Goal: Task Accomplishment & Management: Use online tool/utility

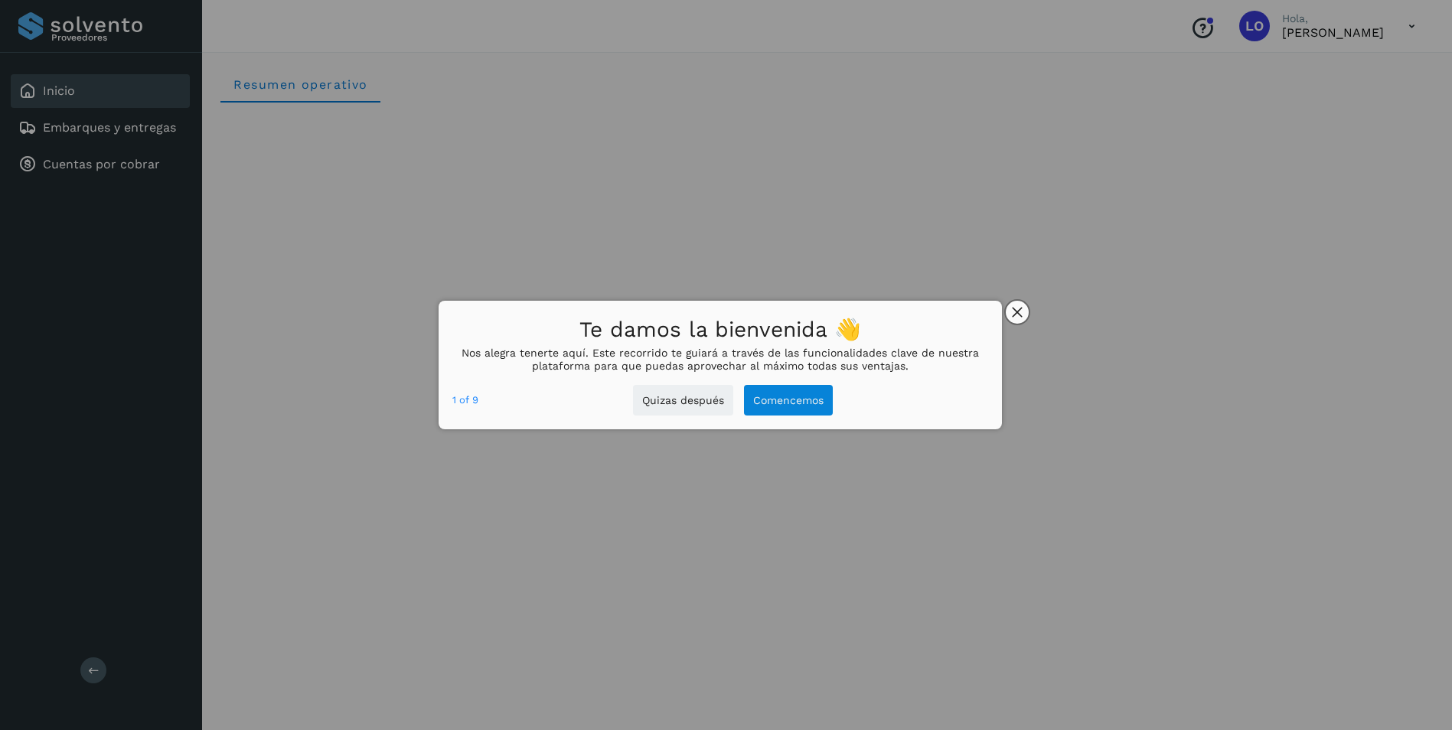
click at [1016, 311] on icon "close," at bounding box center [1018, 312] width 10 height 10
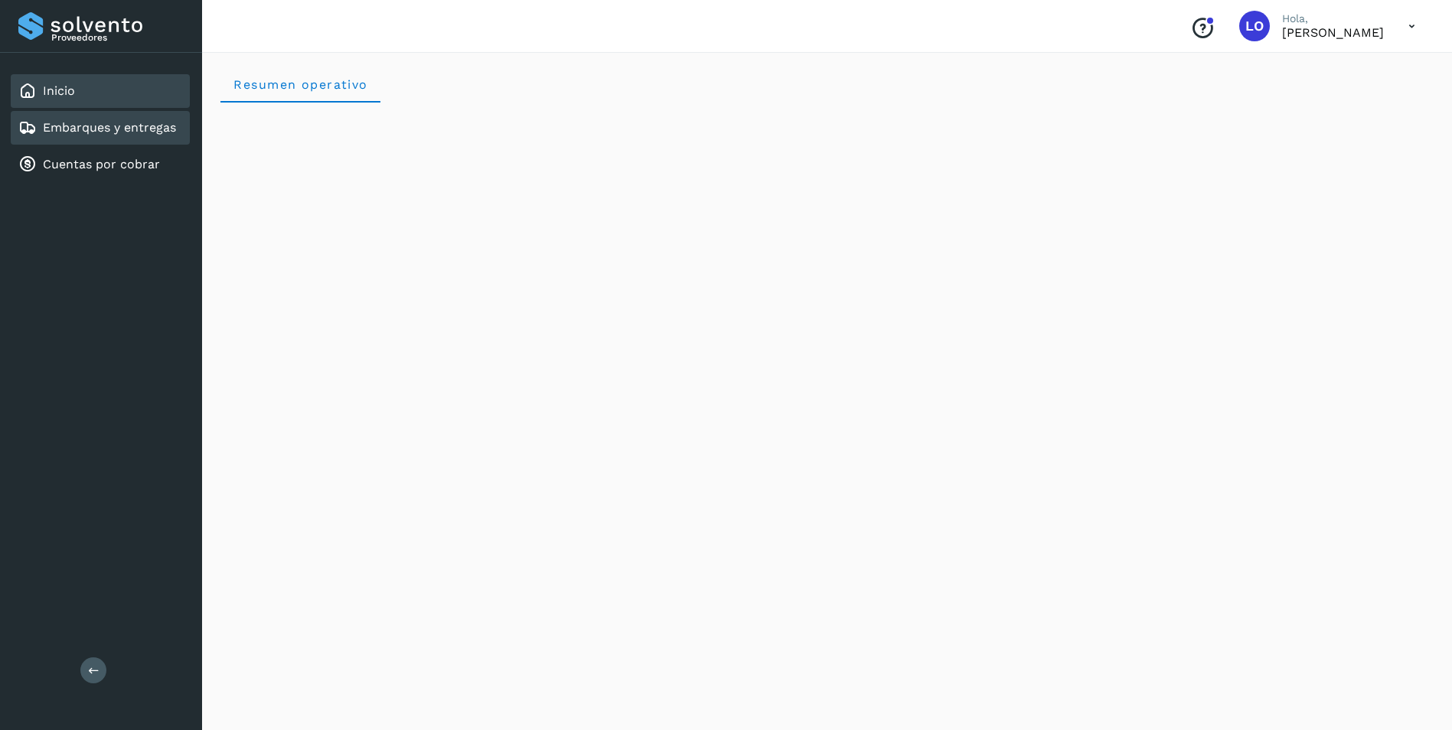
click at [64, 128] on link "Embarques y entregas" at bounding box center [109, 127] width 133 height 15
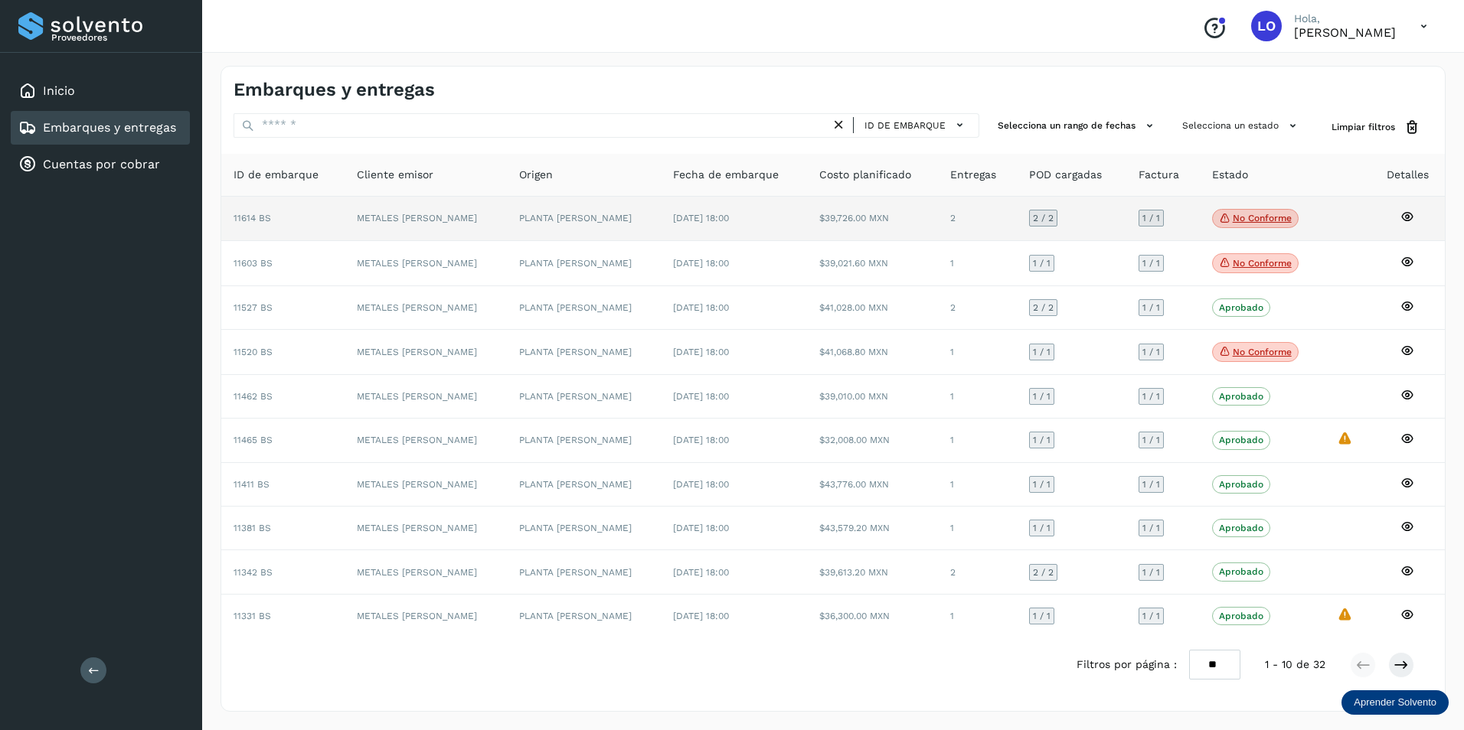
click at [1263, 215] on p "No conforme" at bounding box center [1262, 218] width 59 height 11
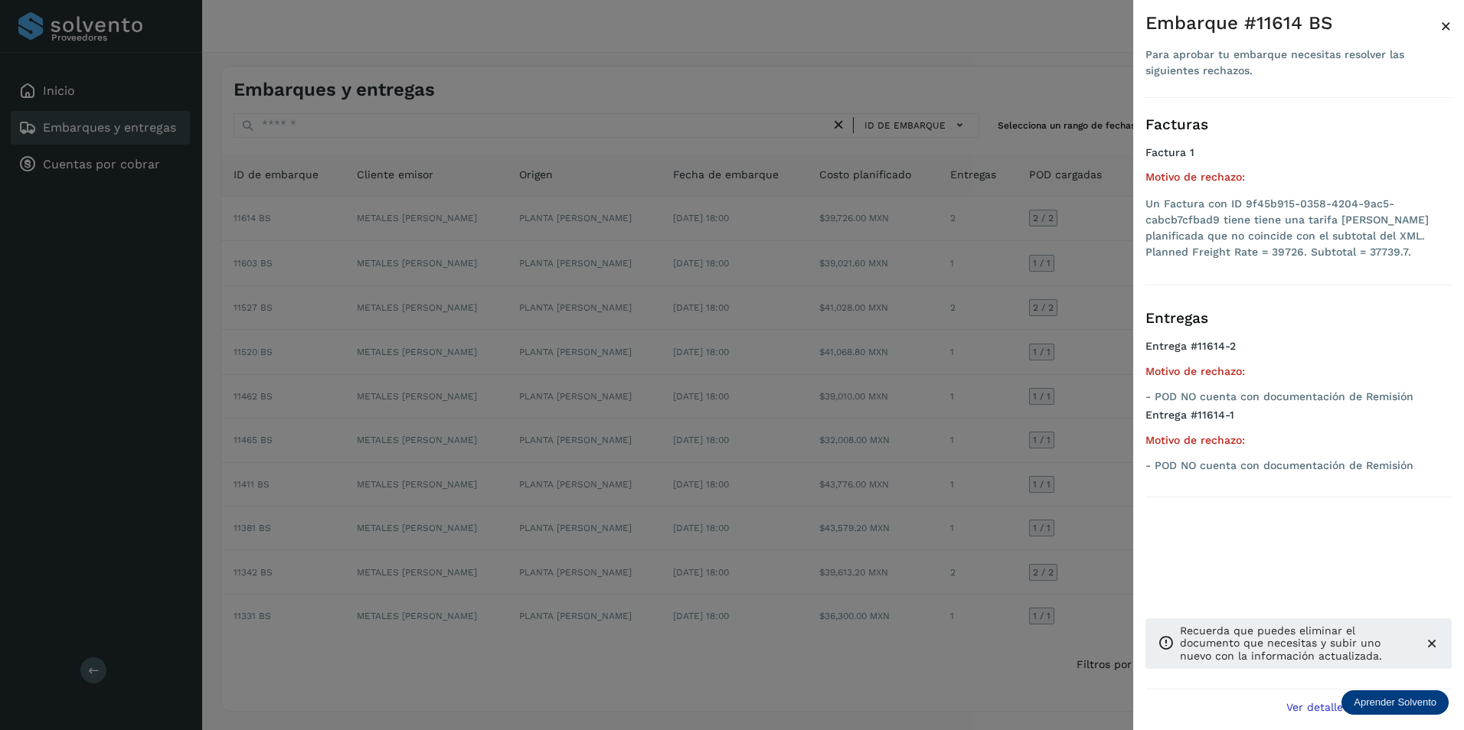
click at [1079, 214] on div at bounding box center [732, 365] width 1464 height 730
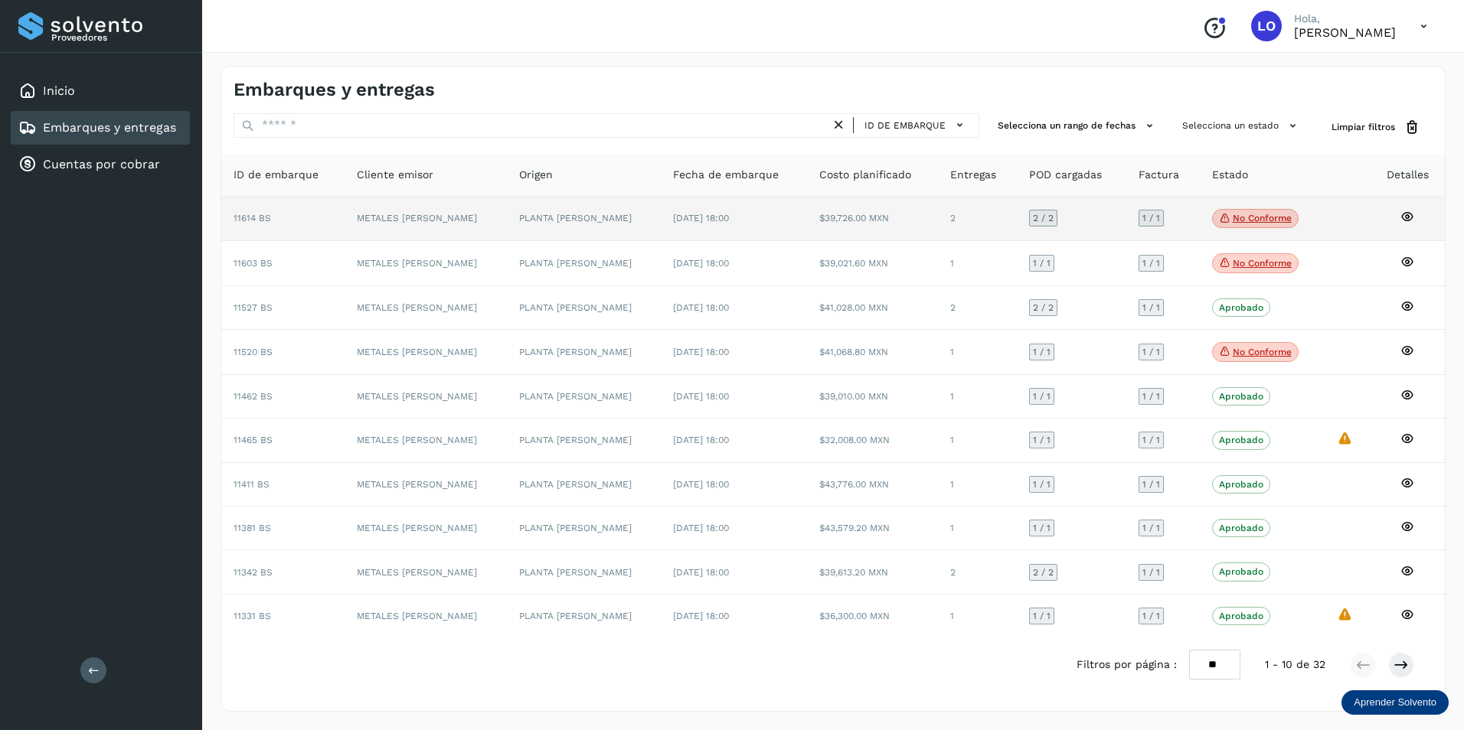
click at [1403, 215] on icon at bounding box center [1407, 217] width 14 height 14
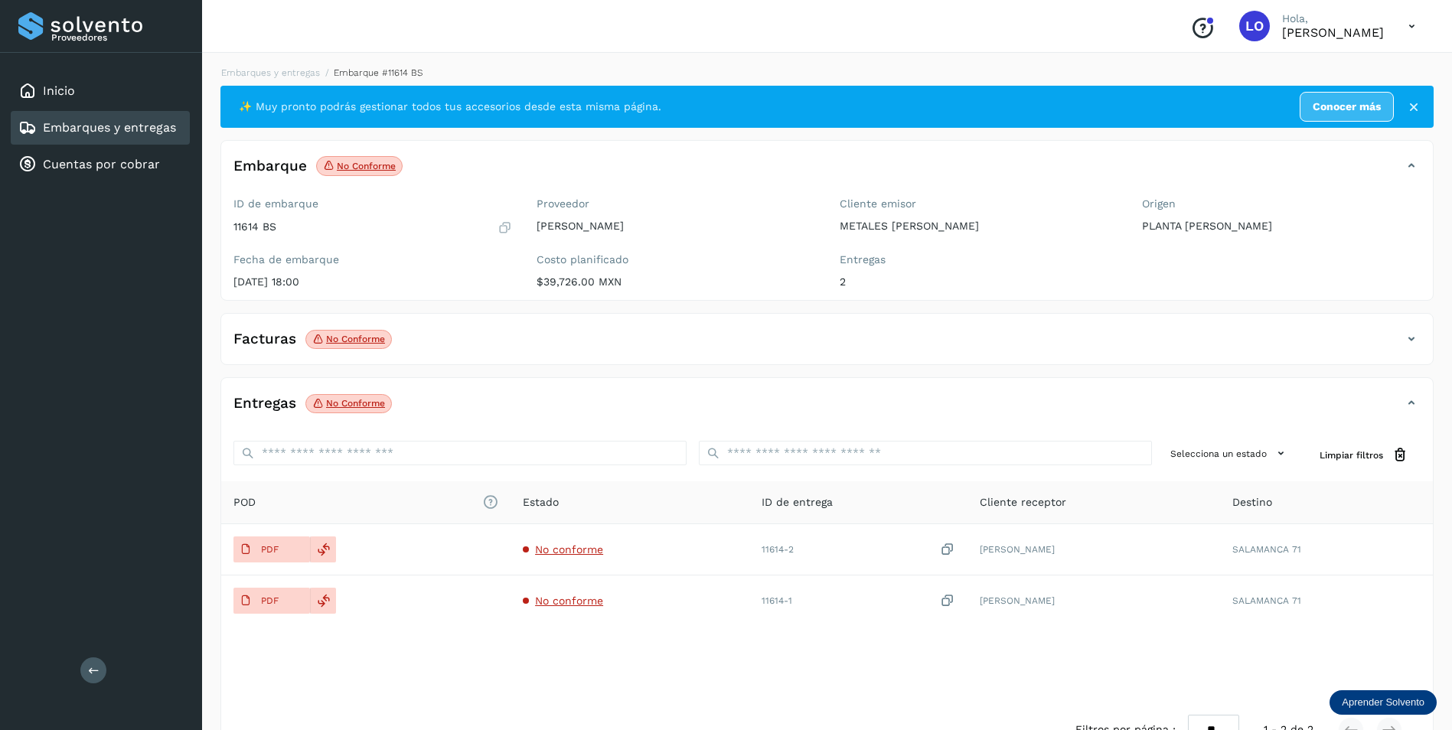
click at [358, 338] on p "No conforme" at bounding box center [355, 339] width 59 height 11
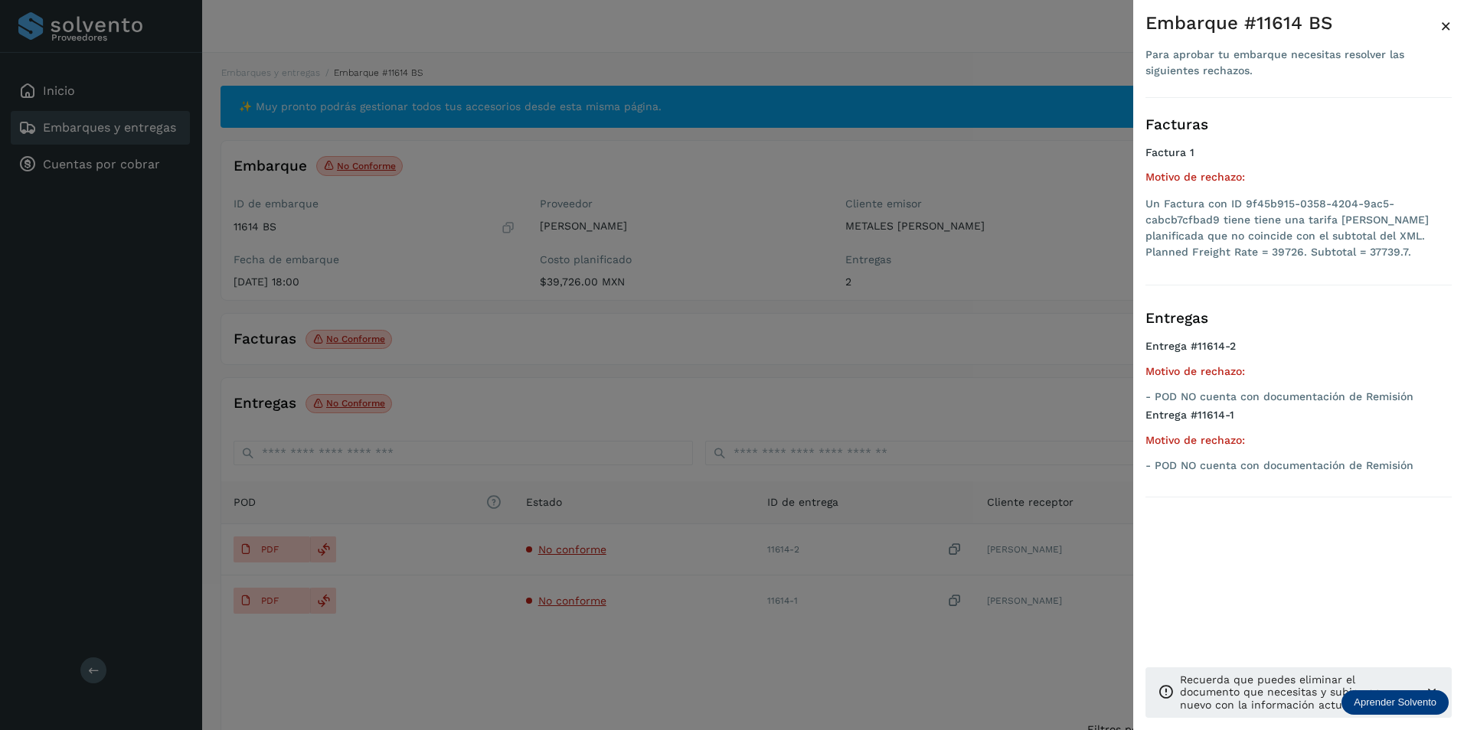
click at [704, 357] on div at bounding box center [732, 365] width 1464 height 730
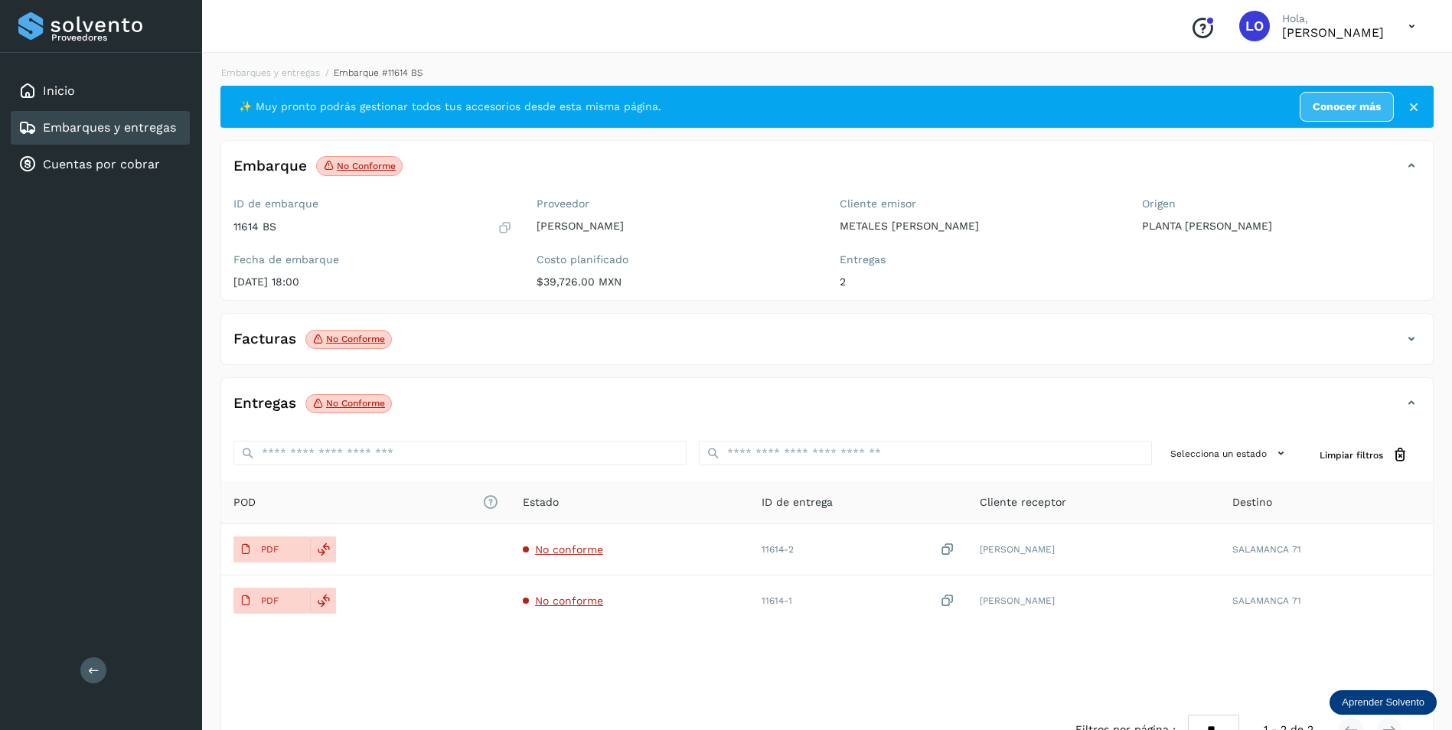
click at [369, 339] on p "No conforme" at bounding box center [355, 339] width 59 height 11
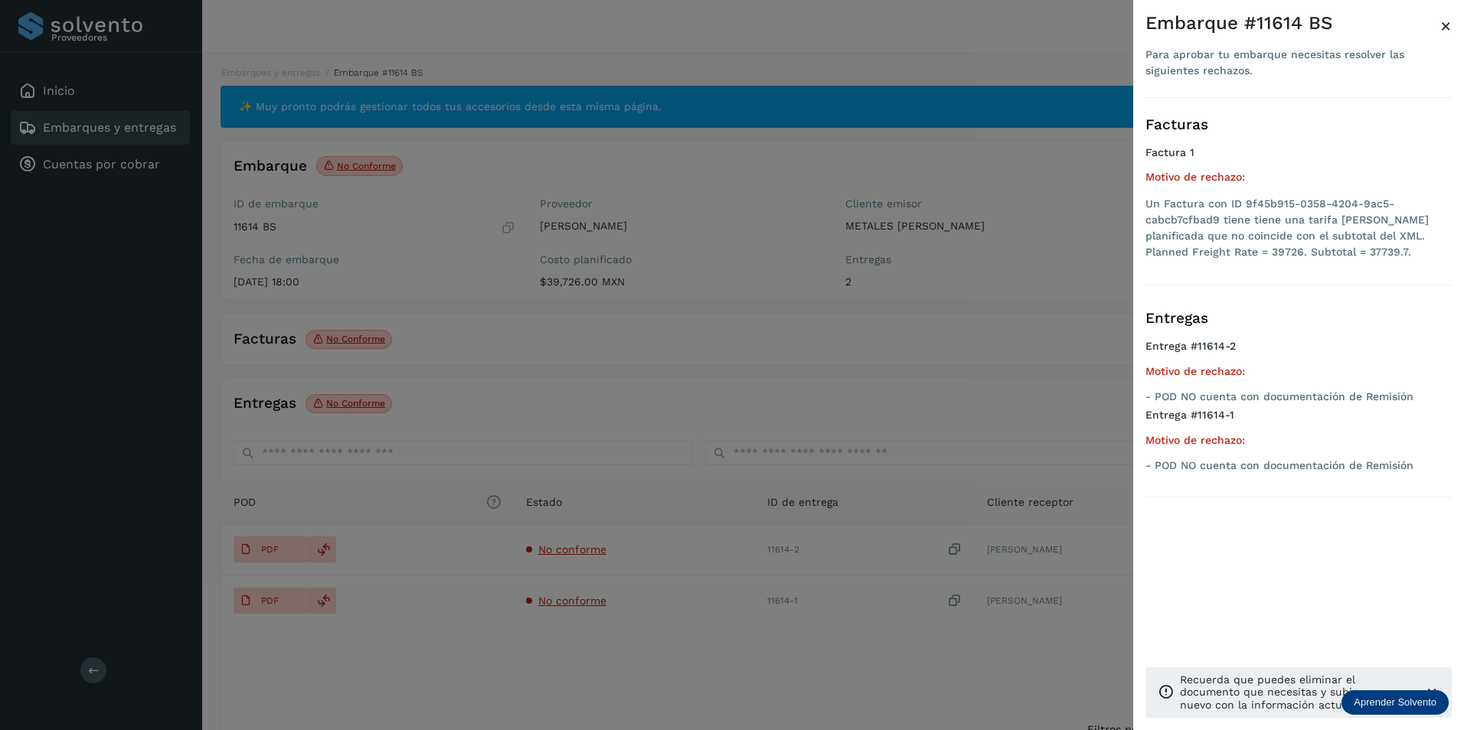
click at [475, 350] on div at bounding box center [732, 365] width 1464 height 730
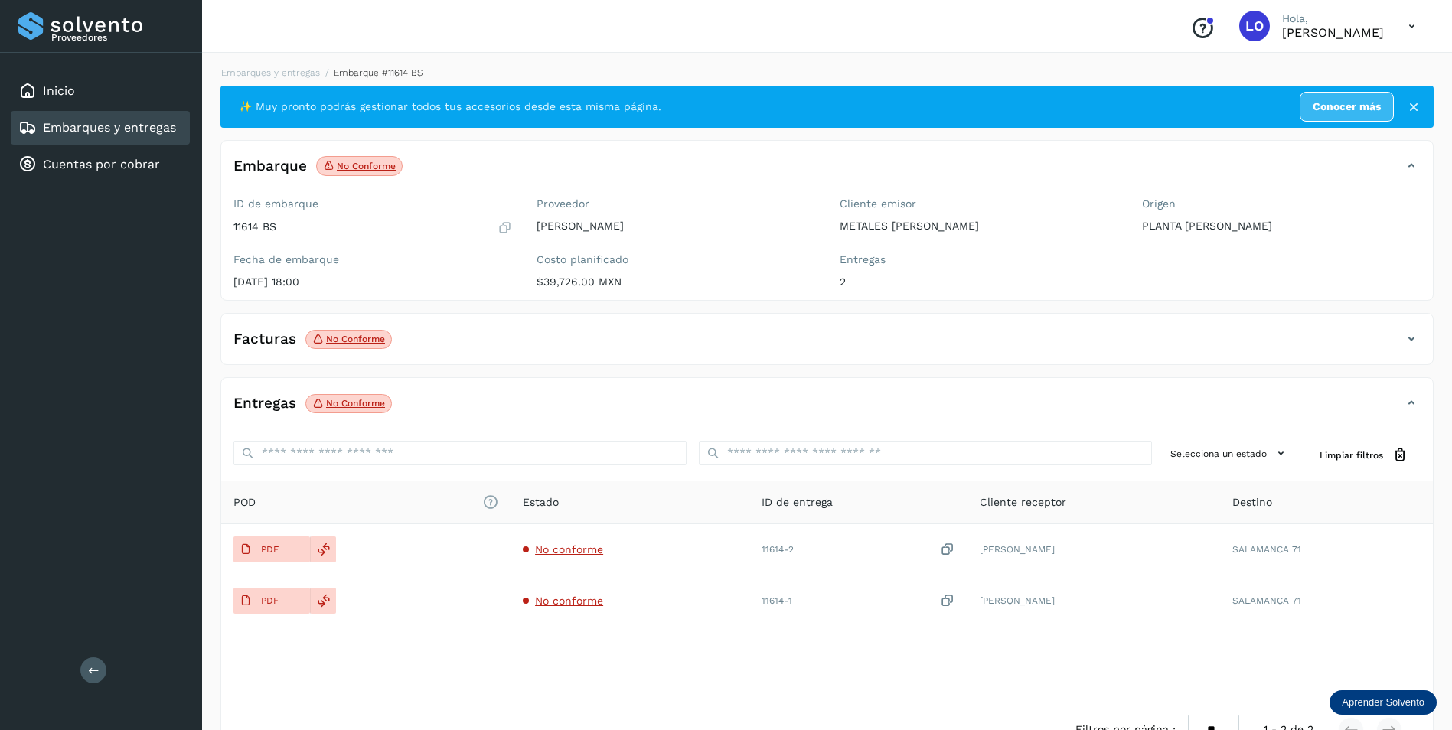
click at [1403, 343] on icon at bounding box center [1412, 339] width 18 height 18
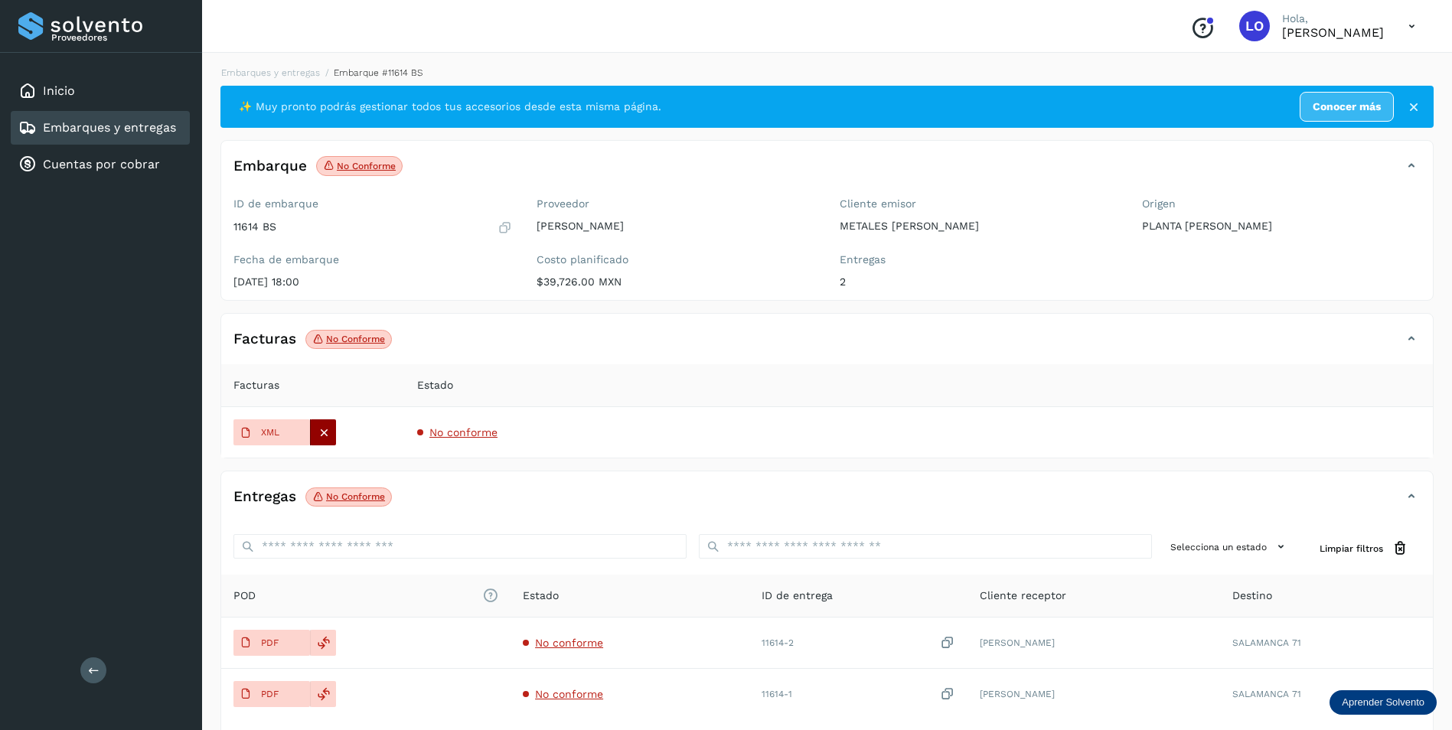
click at [327, 439] on icon at bounding box center [324, 433] width 14 height 14
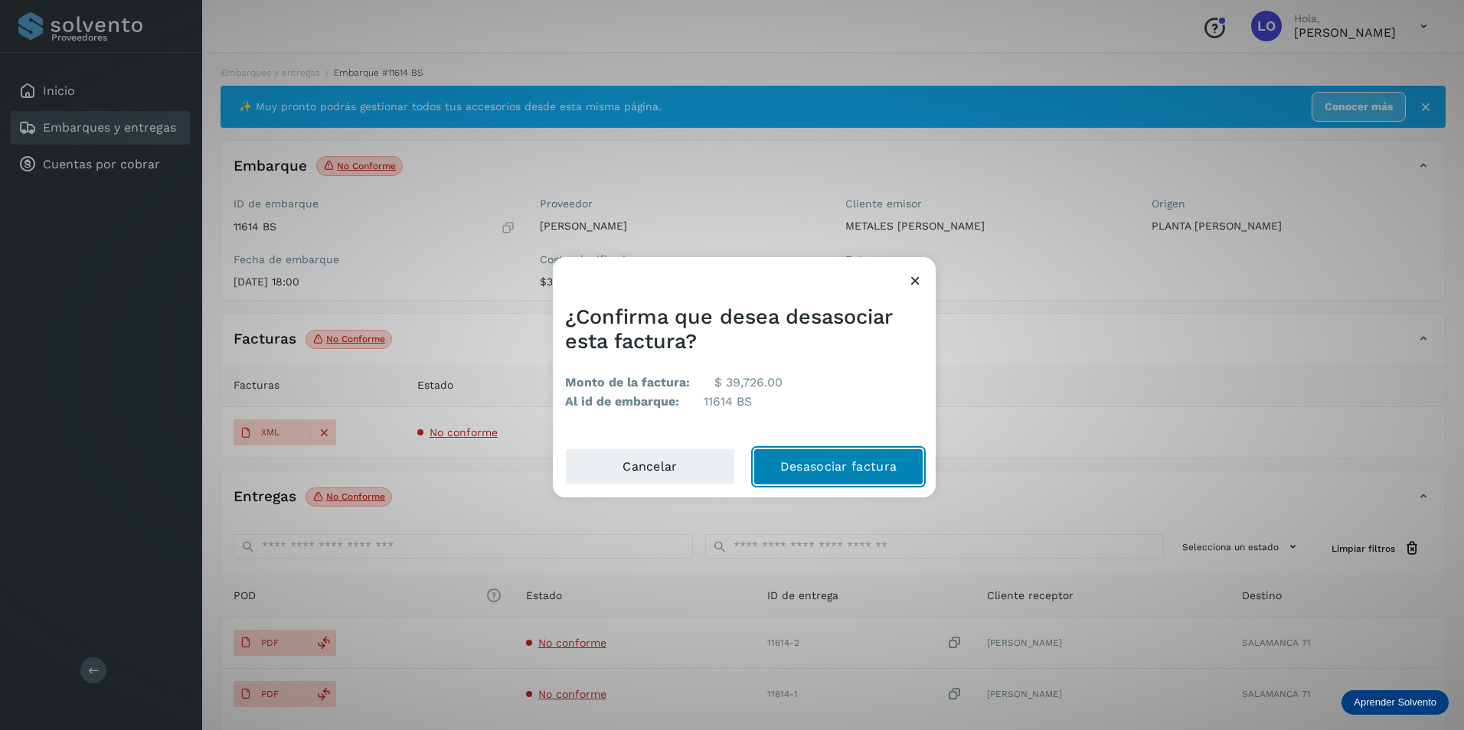
click at [853, 471] on button "Desasociar factura" at bounding box center [838, 467] width 170 height 37
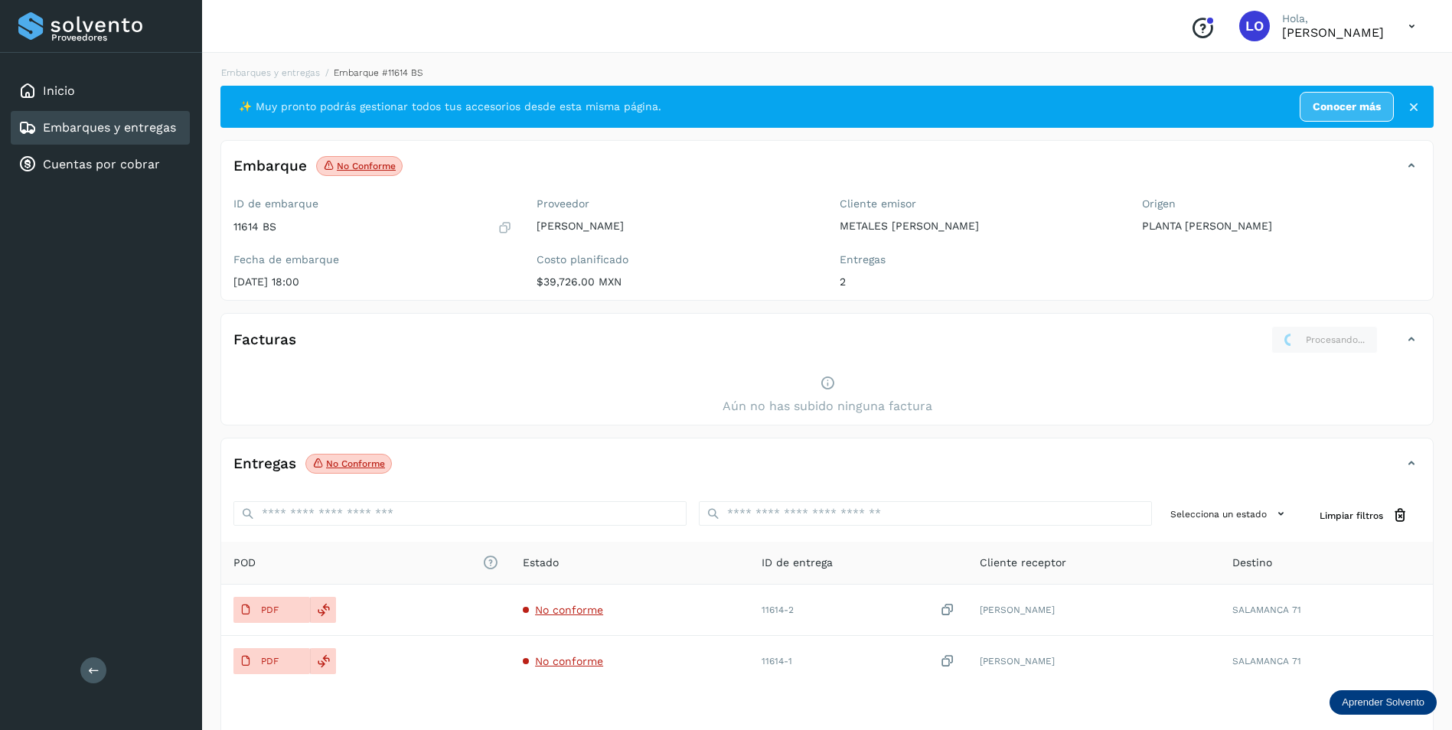
click at [1298, 379] on div "Aún no has subido ninguna factura" at bounding box center [827, 395] width 1212 height 59
click at [1199, 401] on div "Aún no has subido ninguna factura" at bounding box center [827, 395] width 1212 height 59
click at [83, 667] on button at bounding box center [93, 671] width 26 height 26
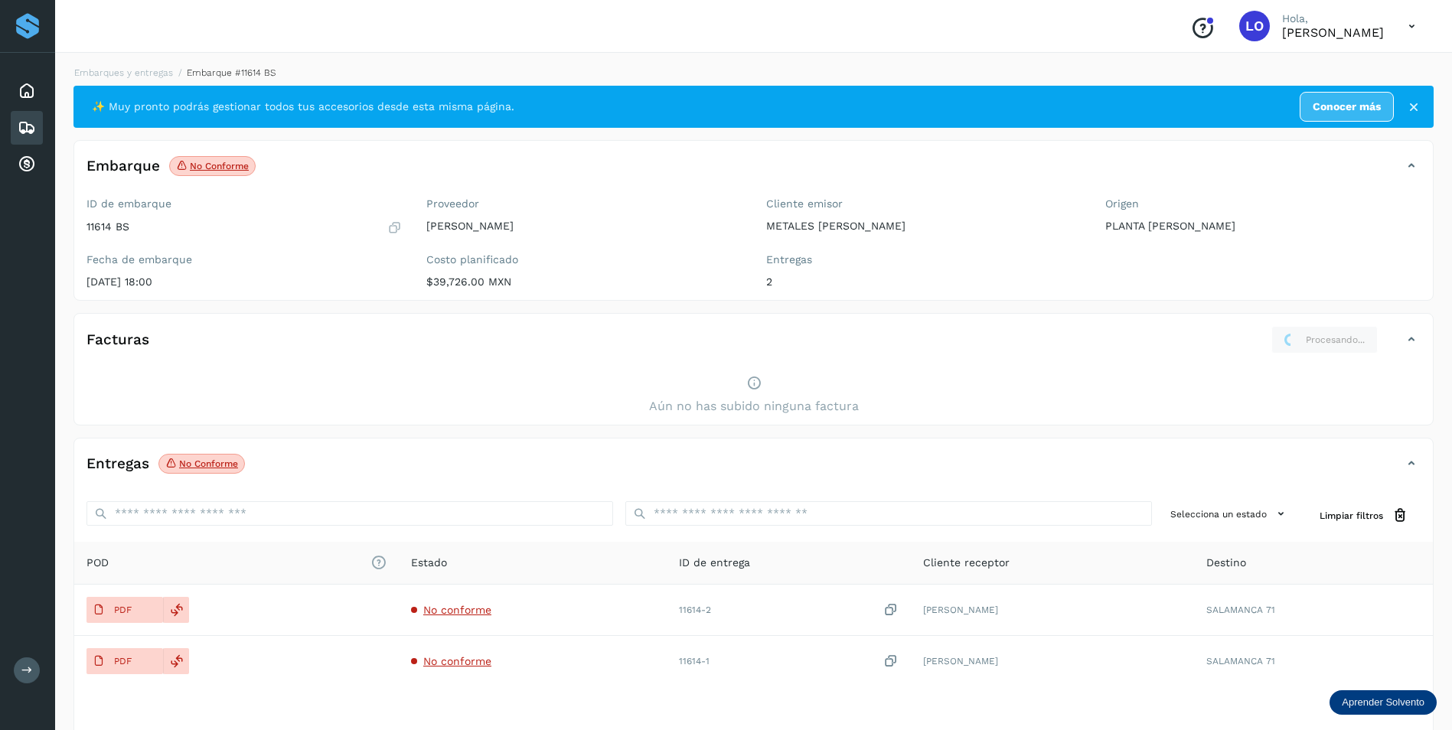
click at [29, 670] on icon at bounding box center [26, 670] width 11 height 11
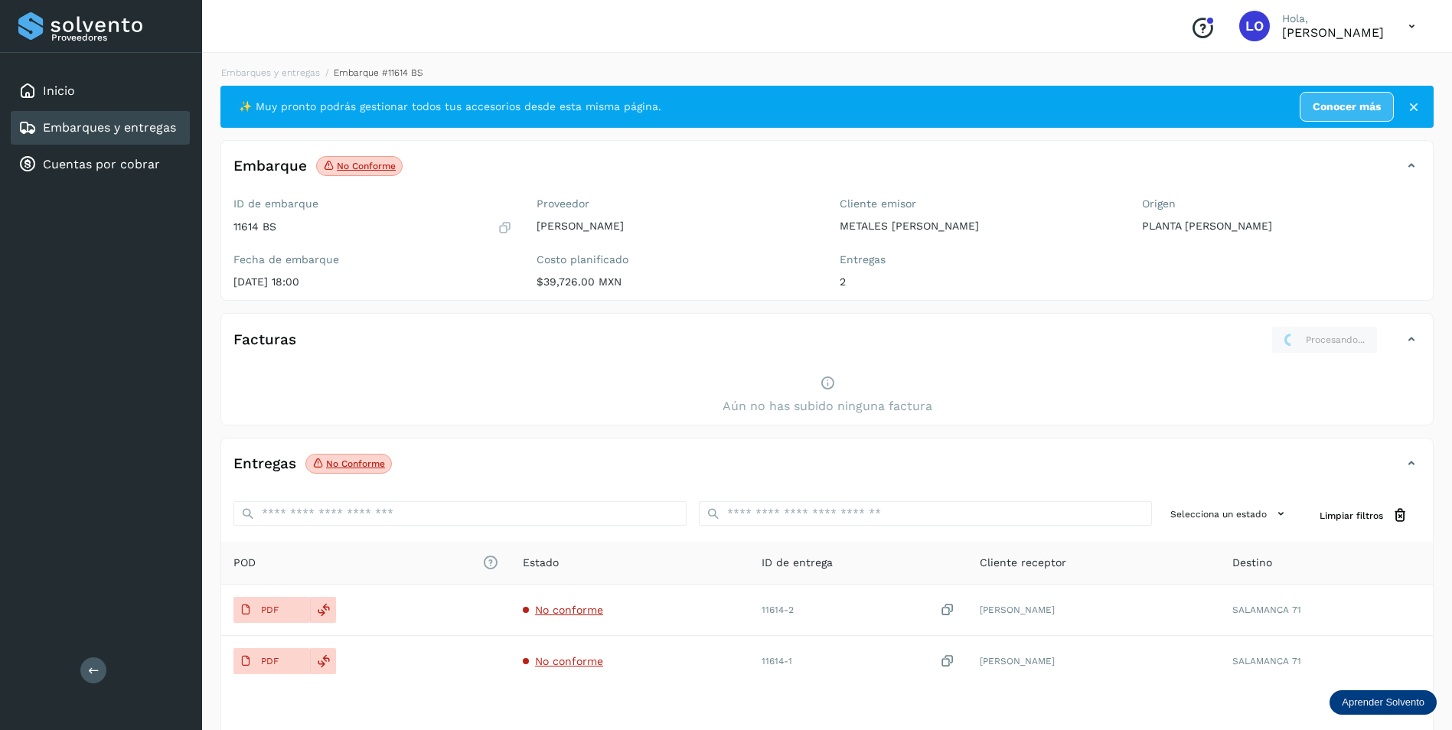
click at [1417, 38] on icon at bounding box center [1412, 26] width 31 height 31
click at [1327, 69] on div "Cerrar sesión" at bounding box center [1336, 68] width 182 height 29
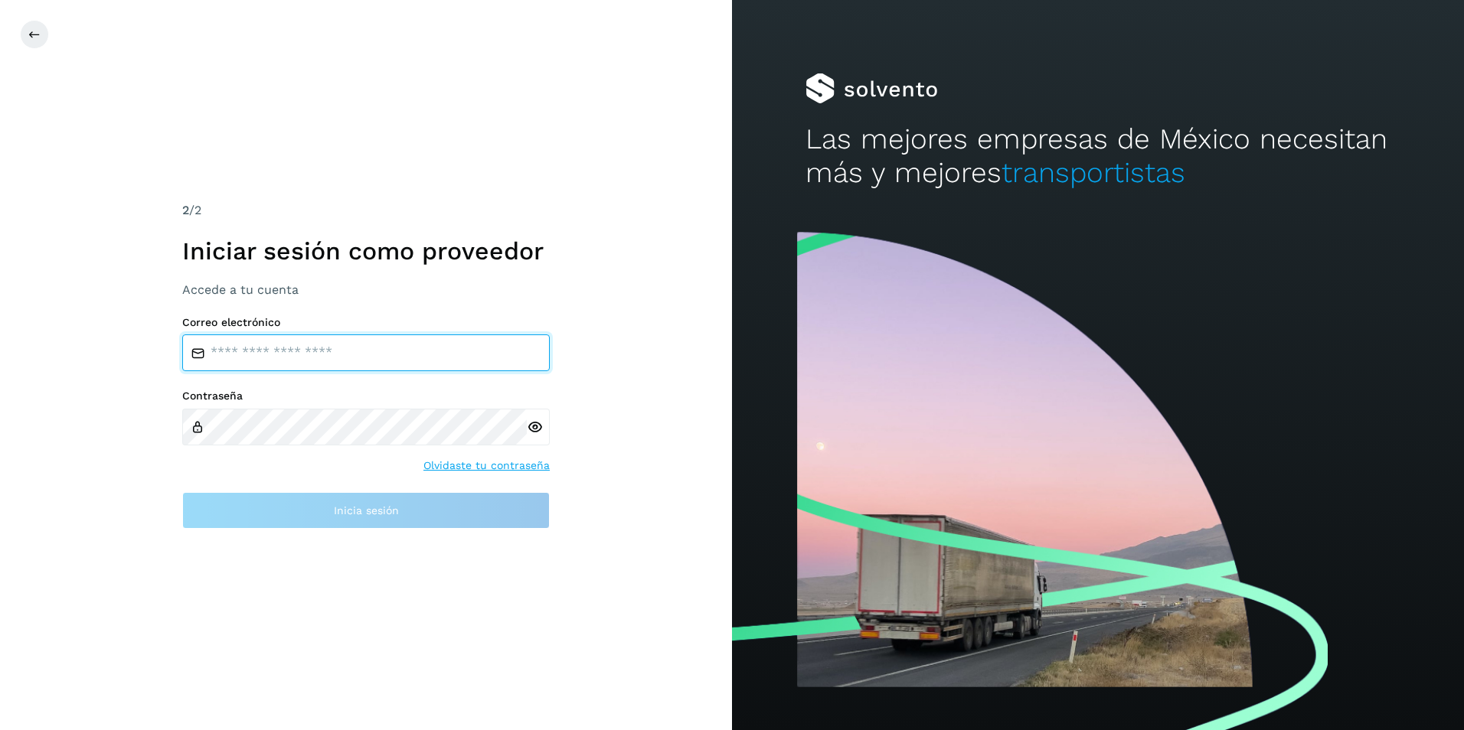
type input "**********"
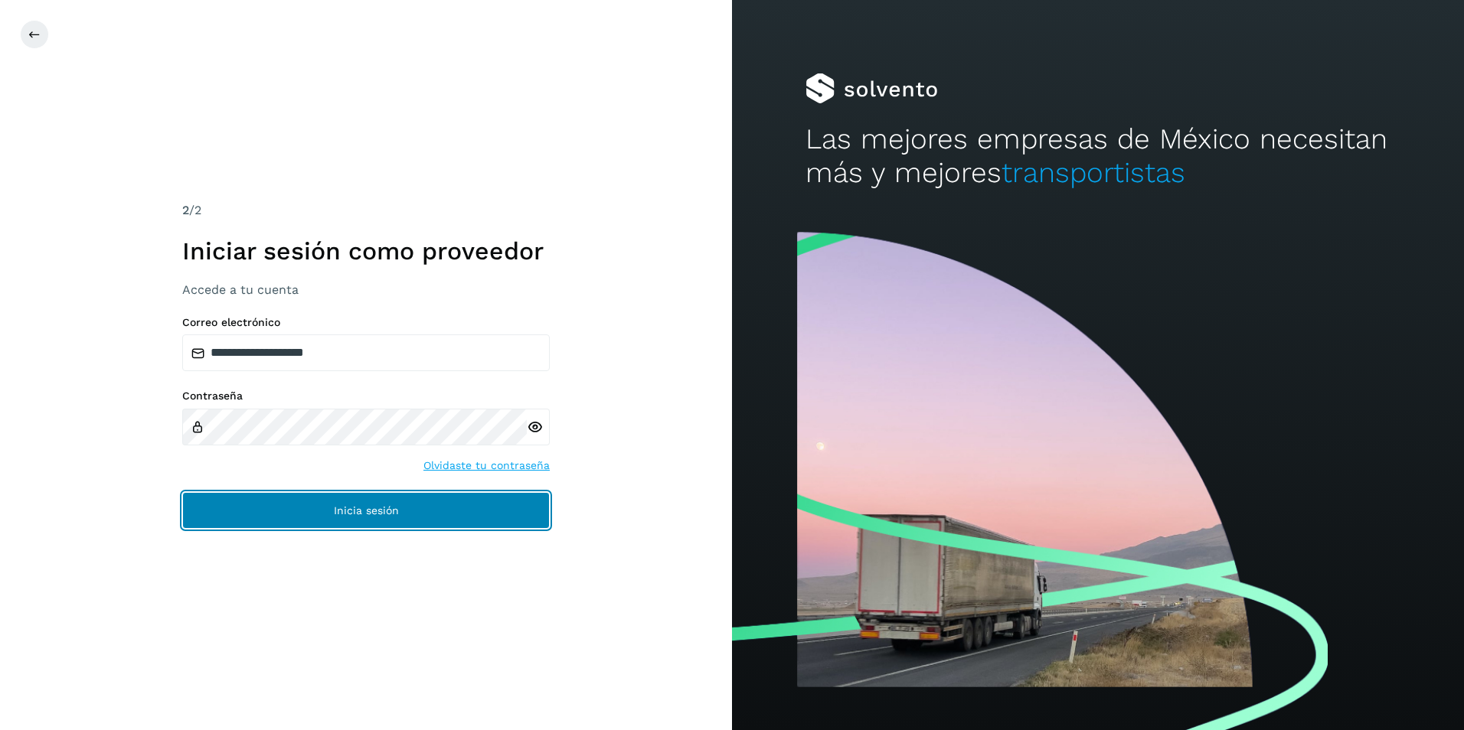
click at [277, 506] on button "Inicia sesión" at bounding box center [366, 510] width 368 height 37
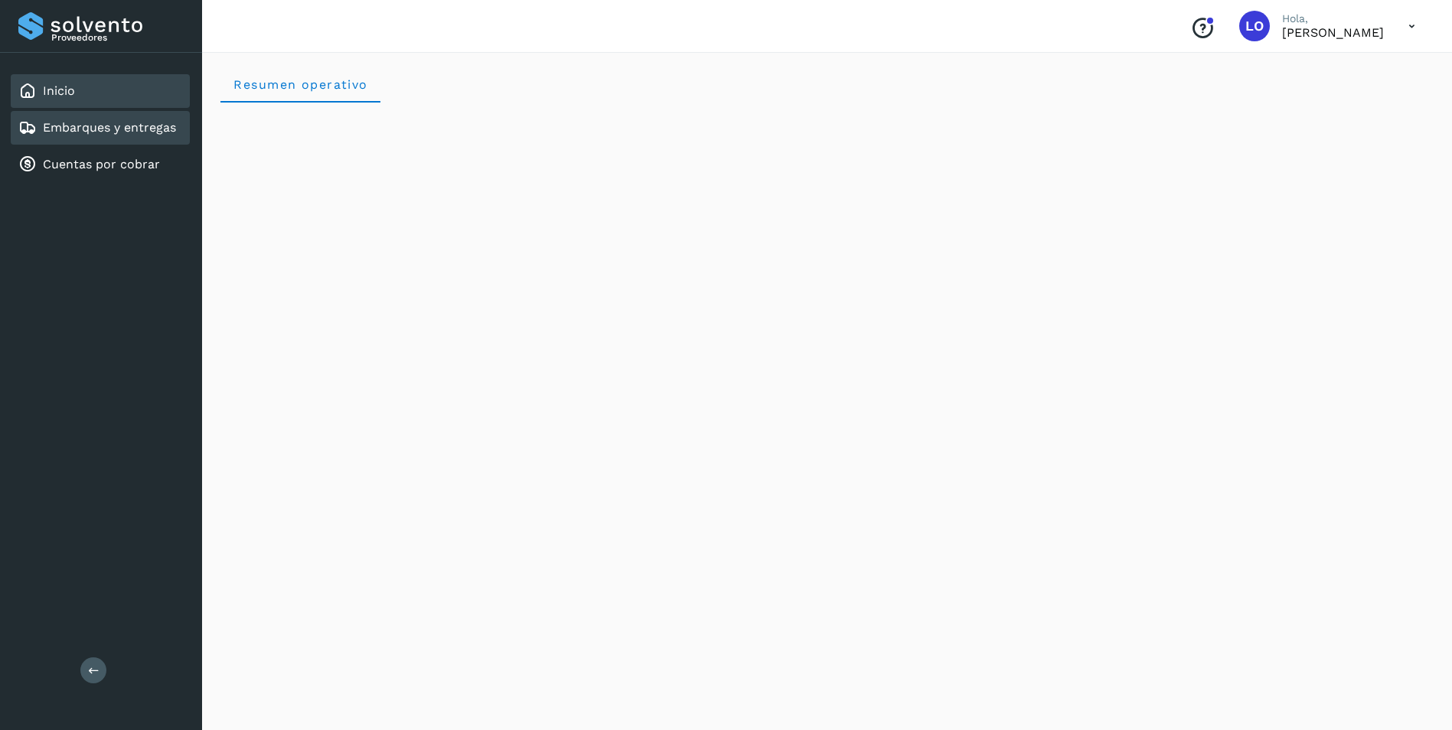
click at [128, 136] on div "Embarques y entregas" at bounding box center [97, 128] width 158 height 18
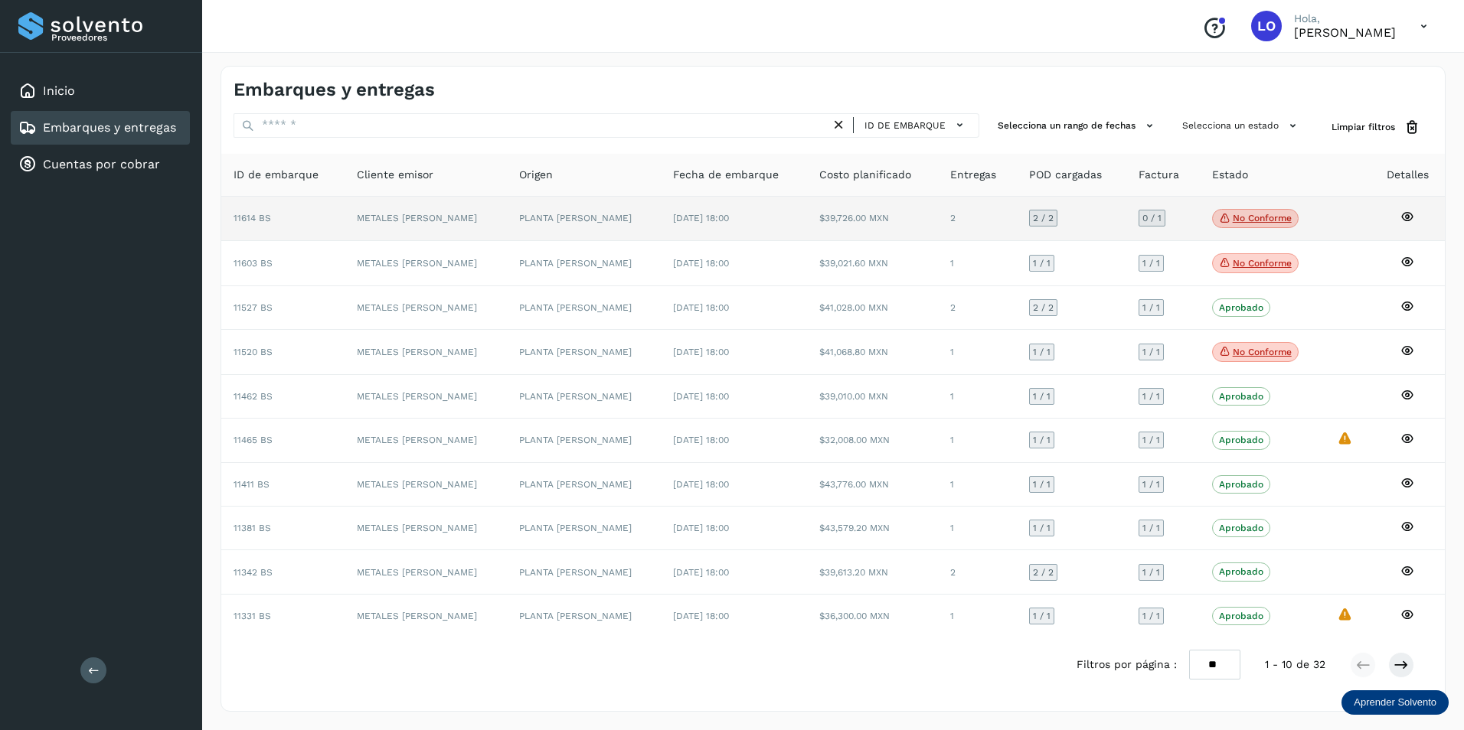
click at [1403, 219] on icon at bounding box center [1407, 217] width 14 height 14
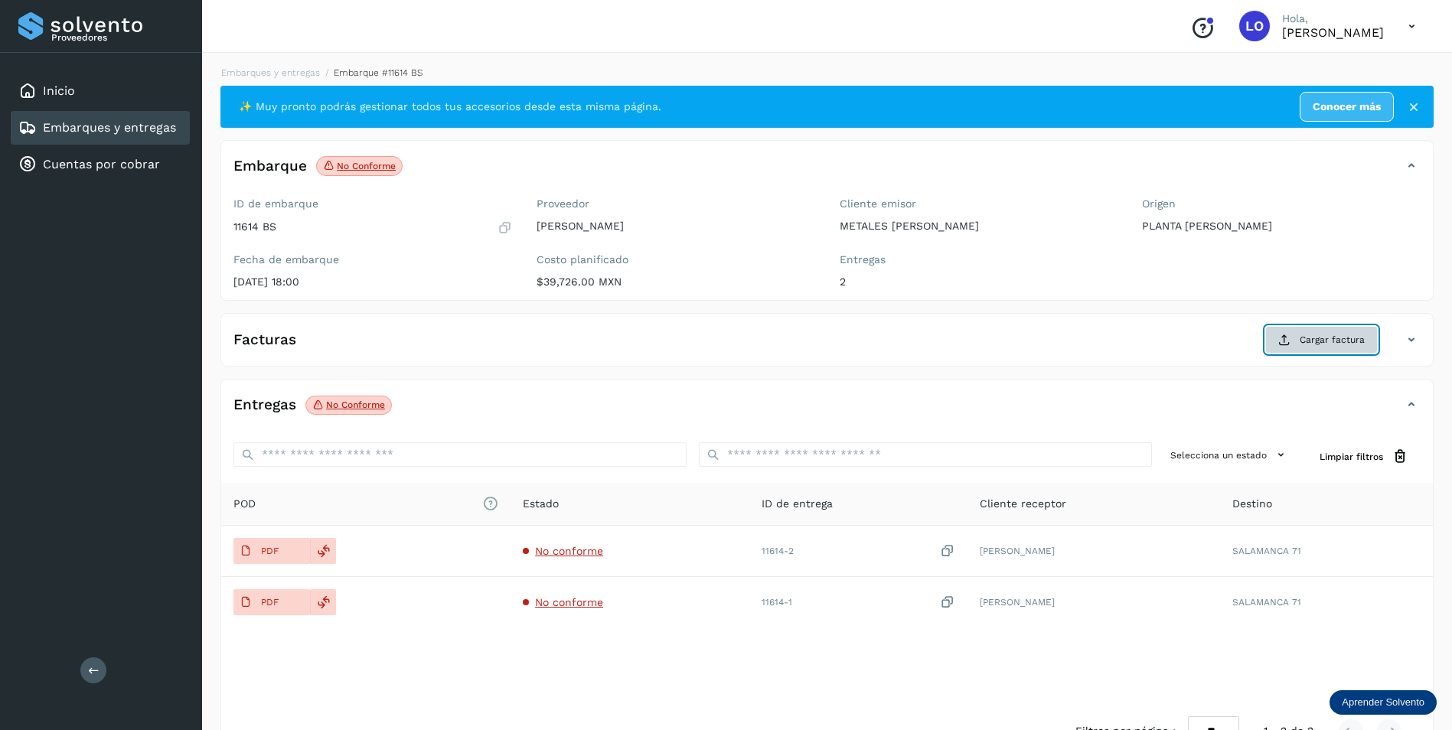
click at [1357, 347] on span "Cargar factura" at bounding box center [1332, 340] width 65 height 14
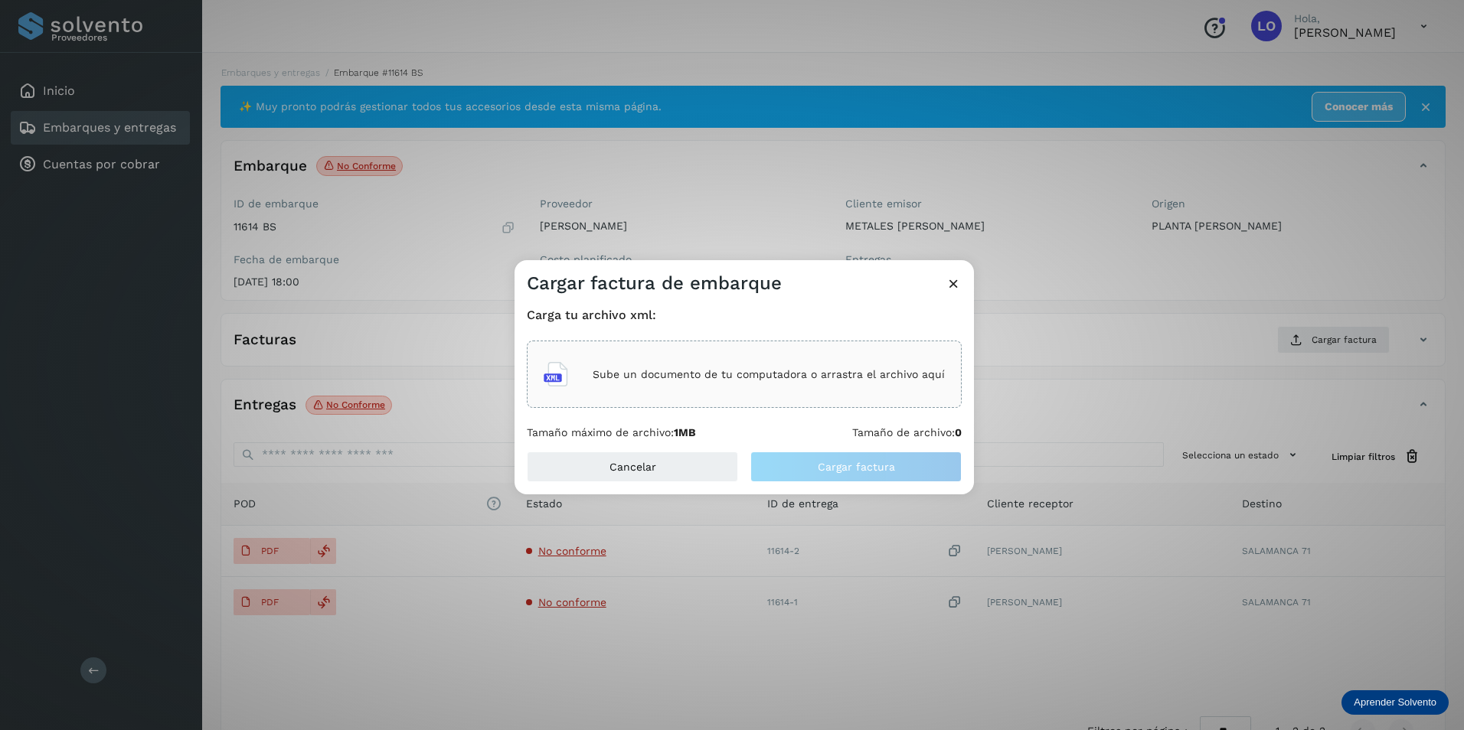
click at [781, 371] on p "Sube un documento de tu computadora o arrastra el archivo aquí" at bounding box center [769, 374] width 352 height 13
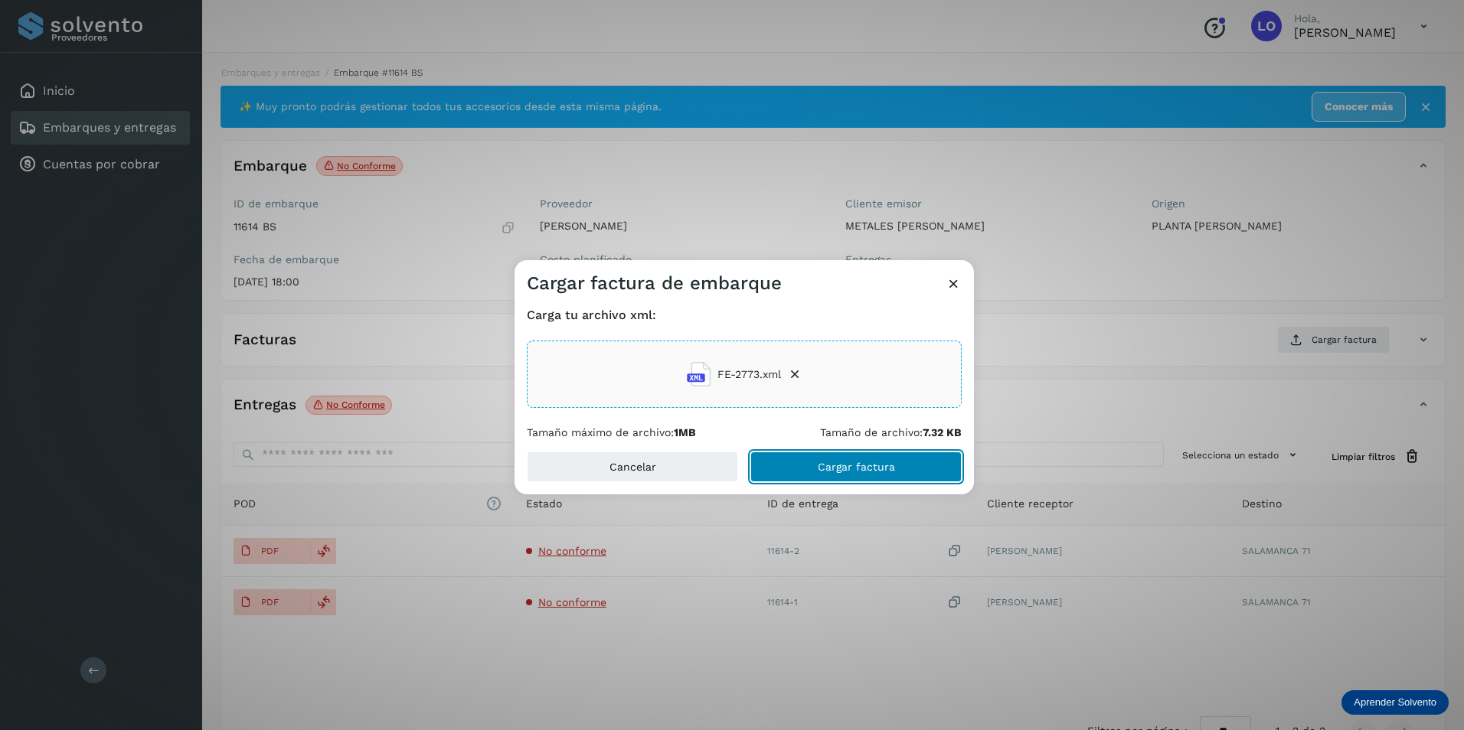
click at [828, 469] on span "Cargar factura" at bounding box center [856, 467] width 77 height 11
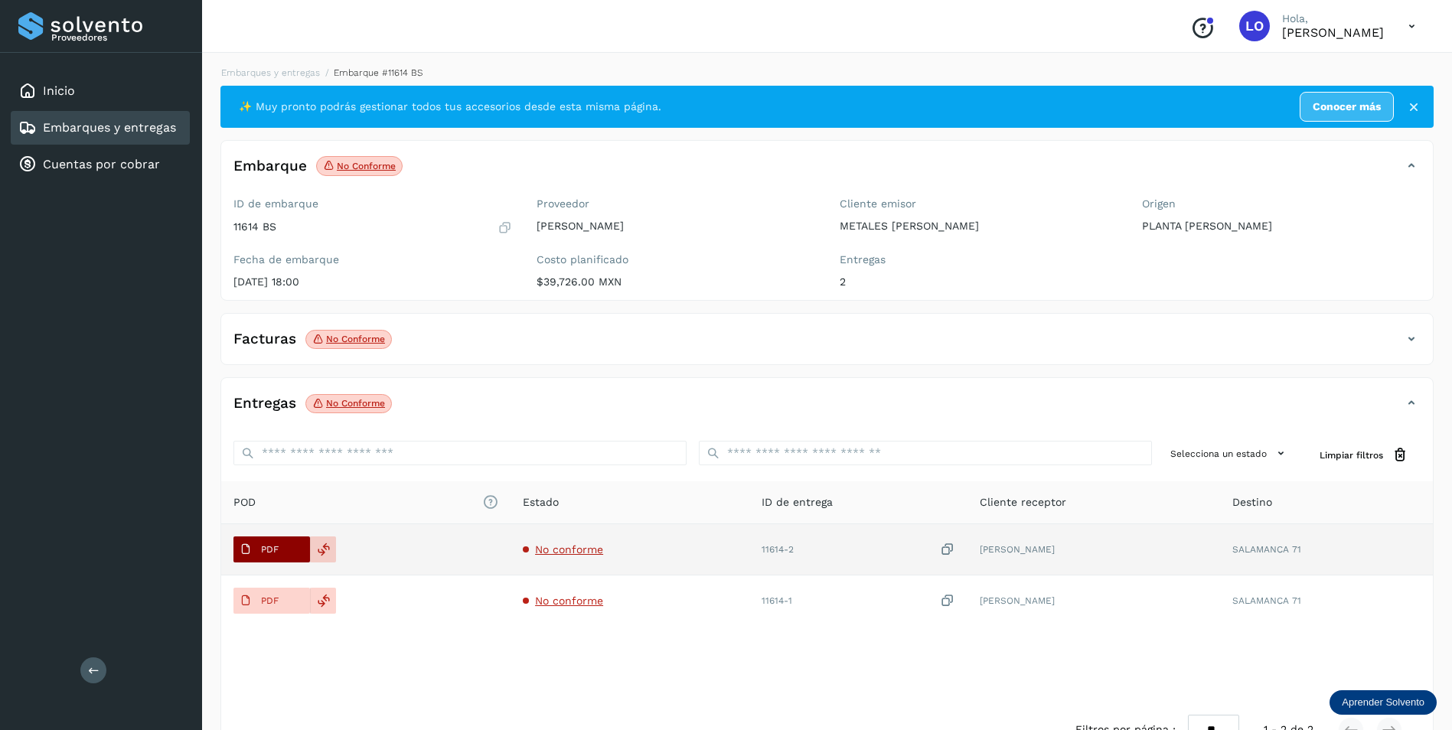
click at [285, 552] on button "PDF" at bounding box center [272, 550] width 77 height 26
click at [968, 556] on td "[PERSON_NAME]" at bounding box center [1094, 549] width 253 height 51
click at [295, 548] on button "PDF" at bounding box center [272, 550] width 77 height 26
click at [968, 557] on td "[PERSON_NAME]" at bounding box center [1094, 549] width 253 height 51
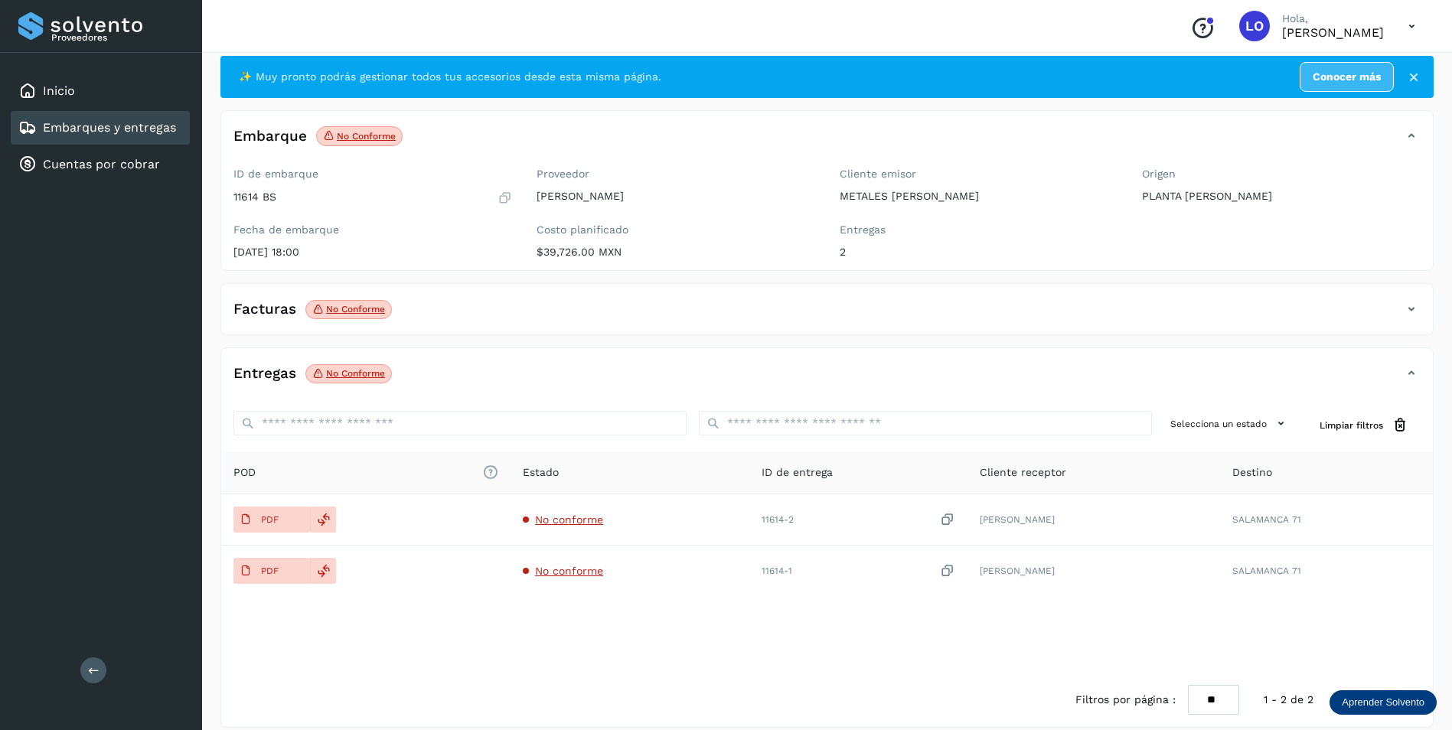
scroll to position [46, 0]
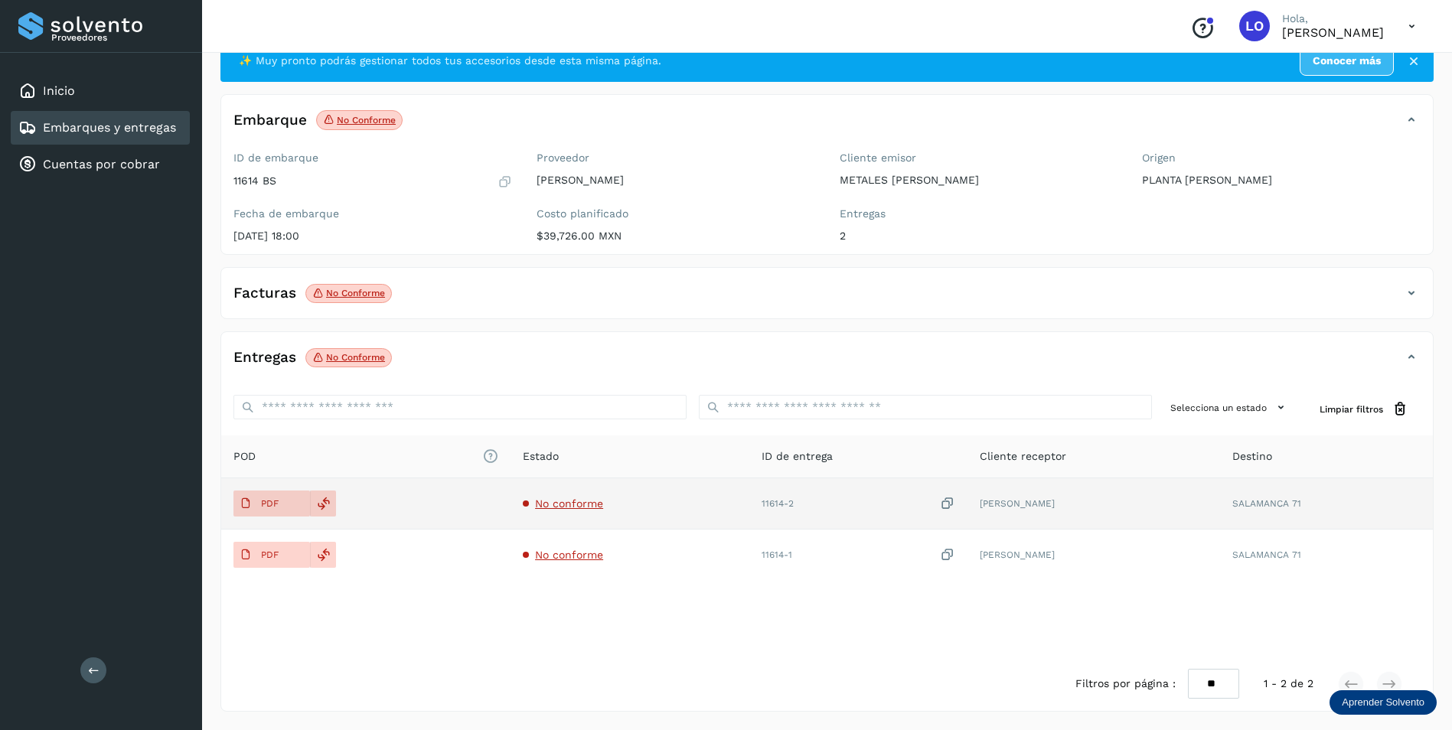
click at [968, 501] on td "[PERSON_NAME]" at bounding box center [1094, 504] width 253 height 51
click at [265, 501] on p "PDF" at bounding box center [270, 503] width 18 height 11
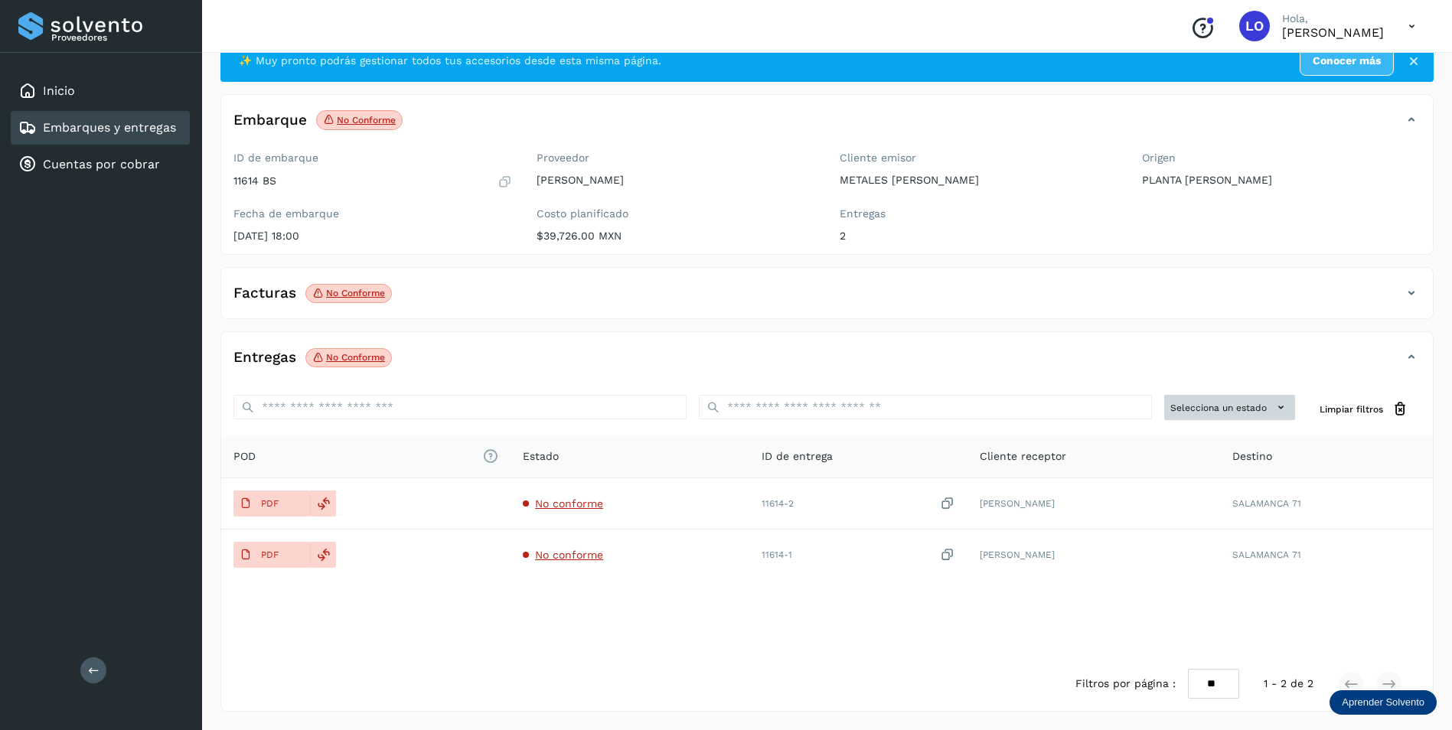
click at [1237, 407] on button "Selecciona un estado" at bounding box center [1230, 407] width 131 height 25
click at [466, 390] on div at bounding box center [726, 365] width 1452 height 730
click at [519, 670] on div "Filtros por página : ** ** ** 1 - 2 de 2" at bounding box center [827, 684] width 1212 height 54
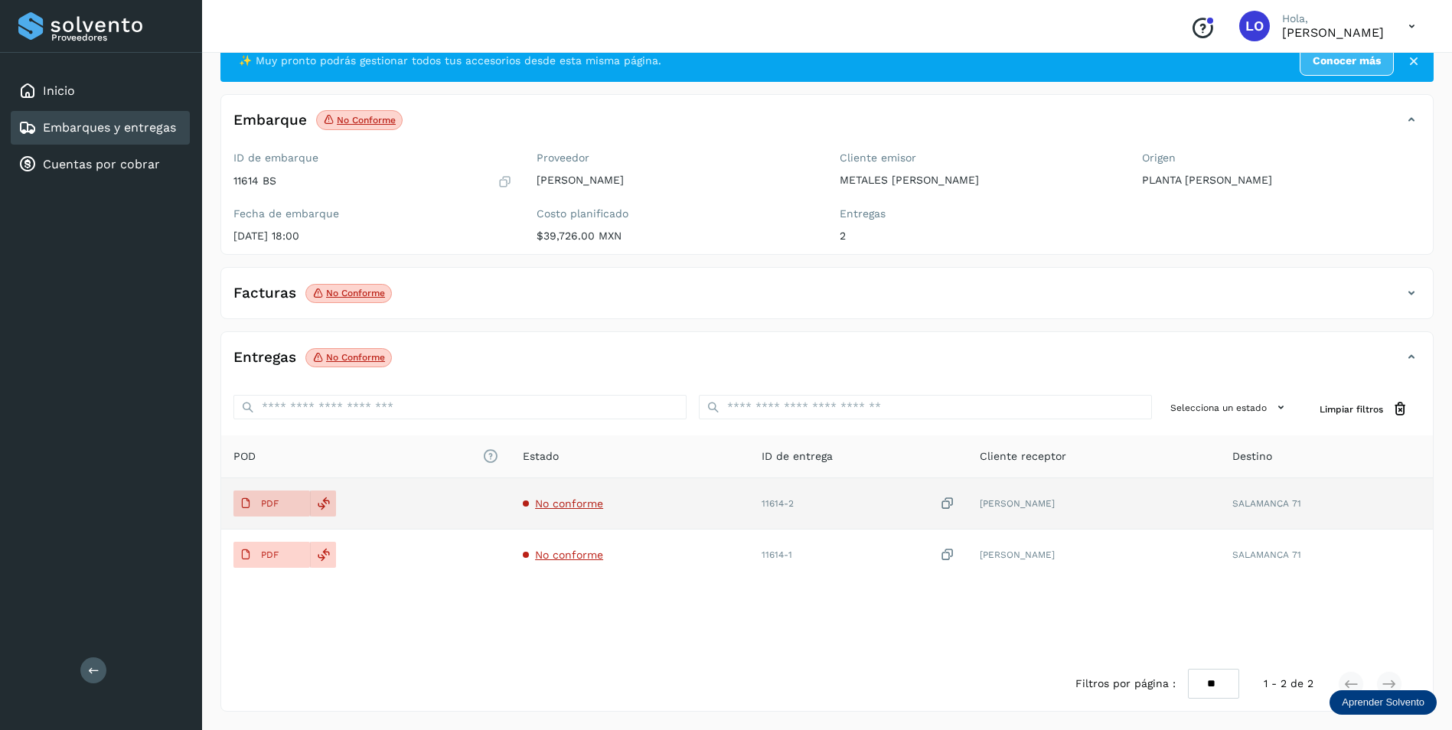
drag, startPoint x: 541, startPoint y: 501, endPoint x: 436, endPoint y: 512, distance: 106.3
click at [462, 512] on td "PDF" at bounding box center [365, 504] width 289 height 51
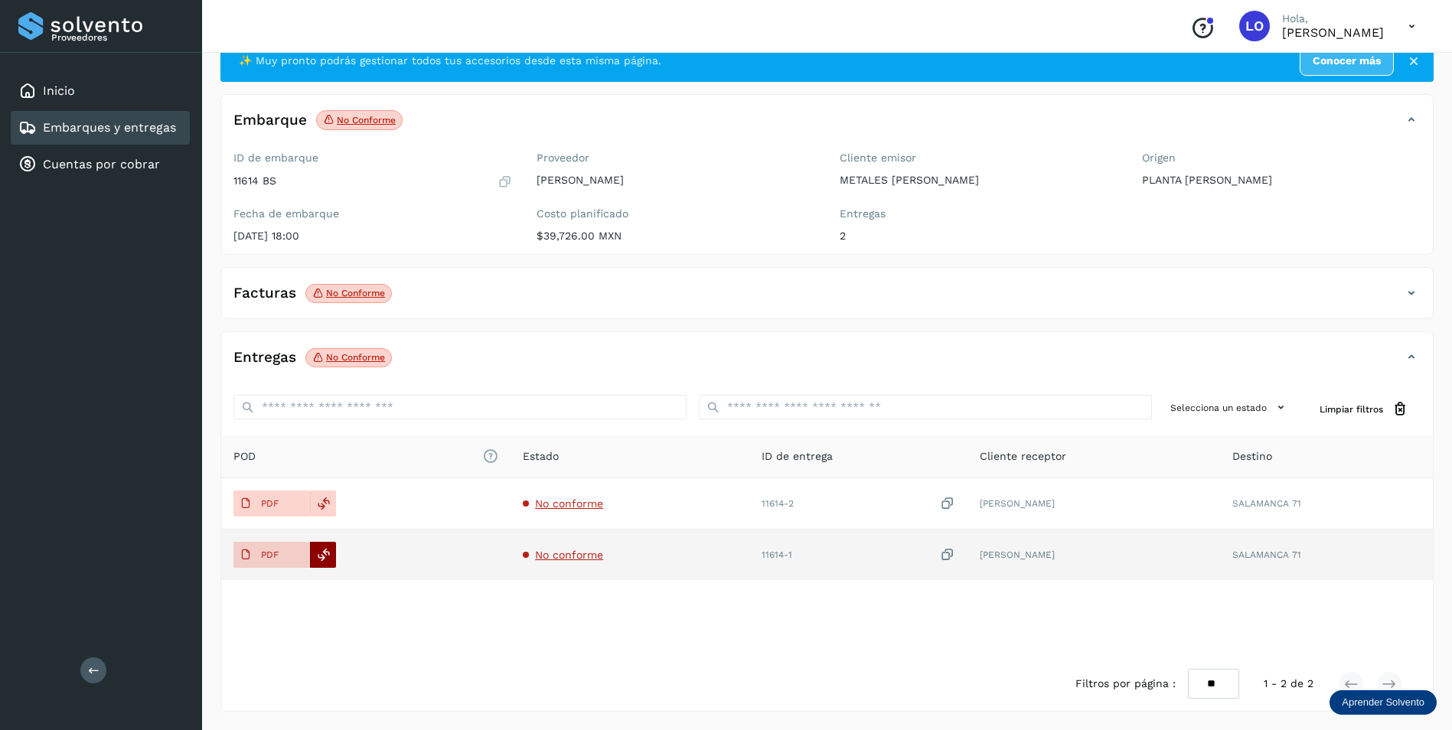
drag, startPoint x: 321, startPoint y: 555, endPoint x: 327, endPoint y: 561, distance: 8.7
click at [327, 561] on icon at bounding box center [324, 555] width 14 height 14
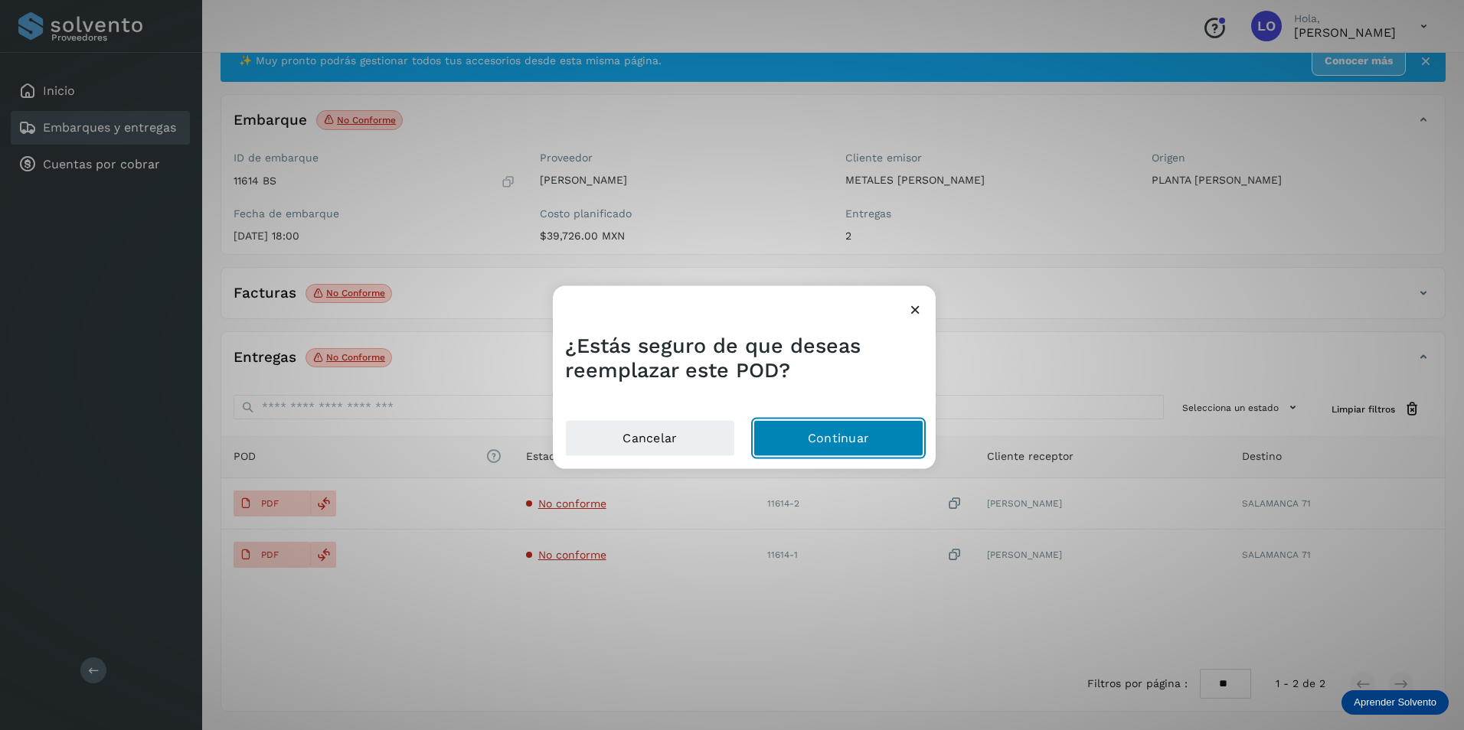
click at [860, 439] on button "Continuar" at bounding box center [838, 438] width 170 height 37
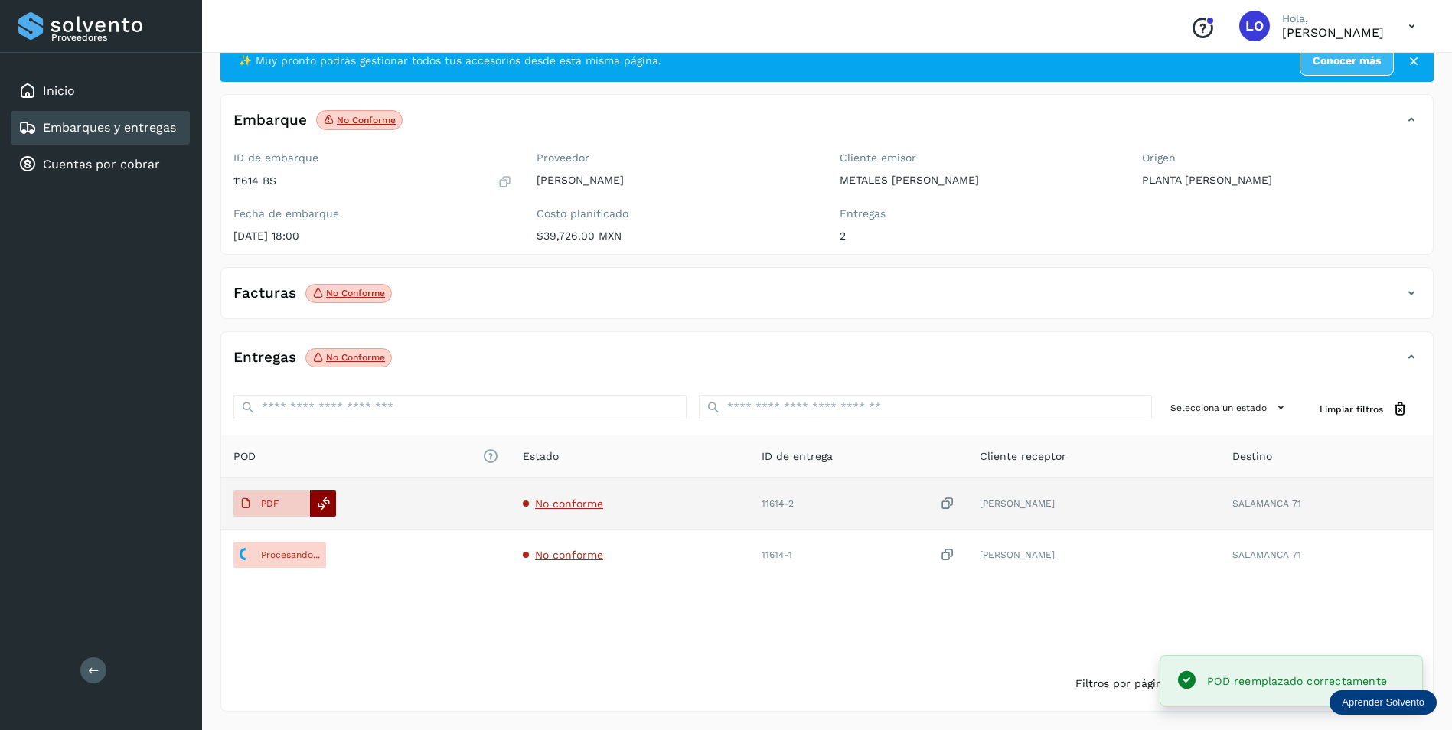
click at [326, 511] on div at bounding box center [323, 504] width 26 height 26
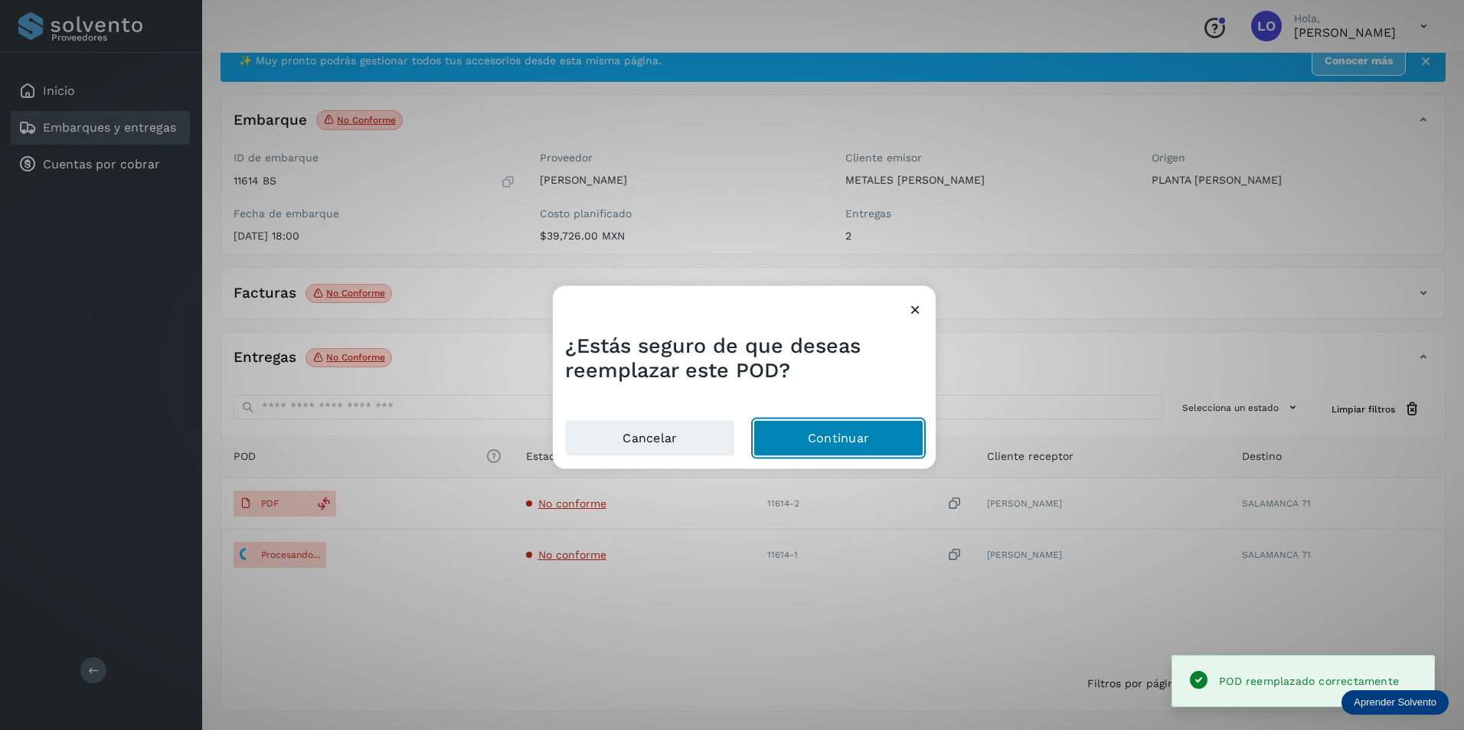
click at [861, 432] on button "Continuar" at bounding box center [838, 438] width 170 height 37
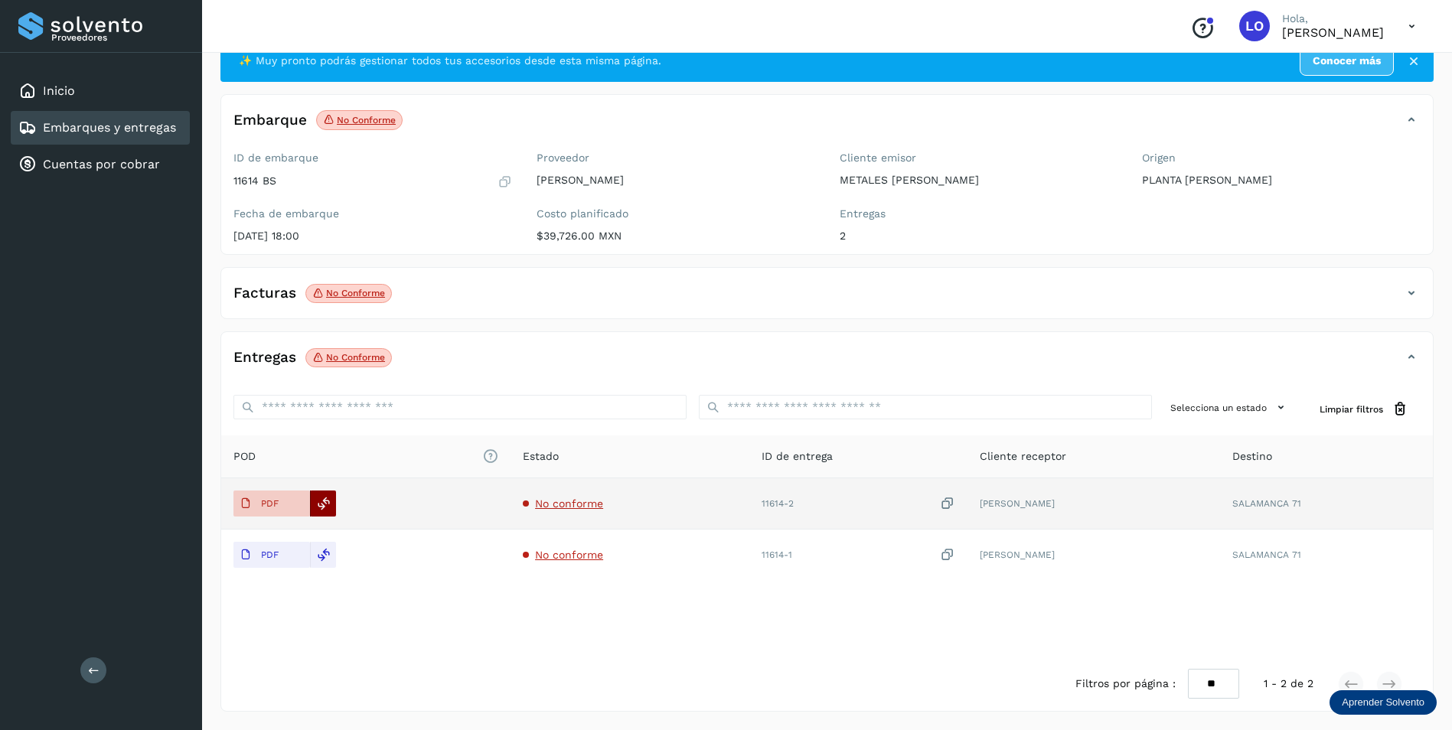
click at [328, 504] on icon at bounding box center [324, 504] width 14 height 14
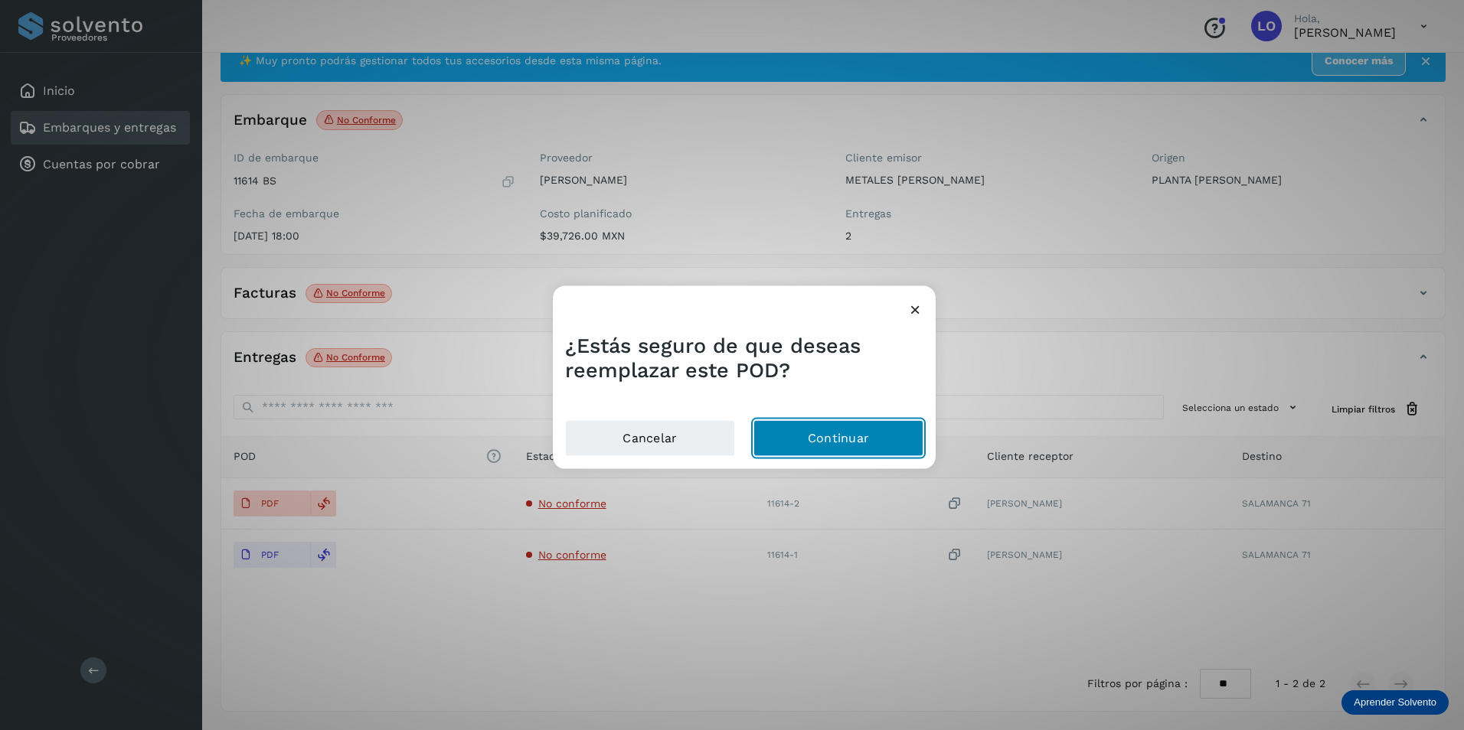
click at [796, 441] on button "Continuar" at bounding box center [838, 438] width 170 height 37
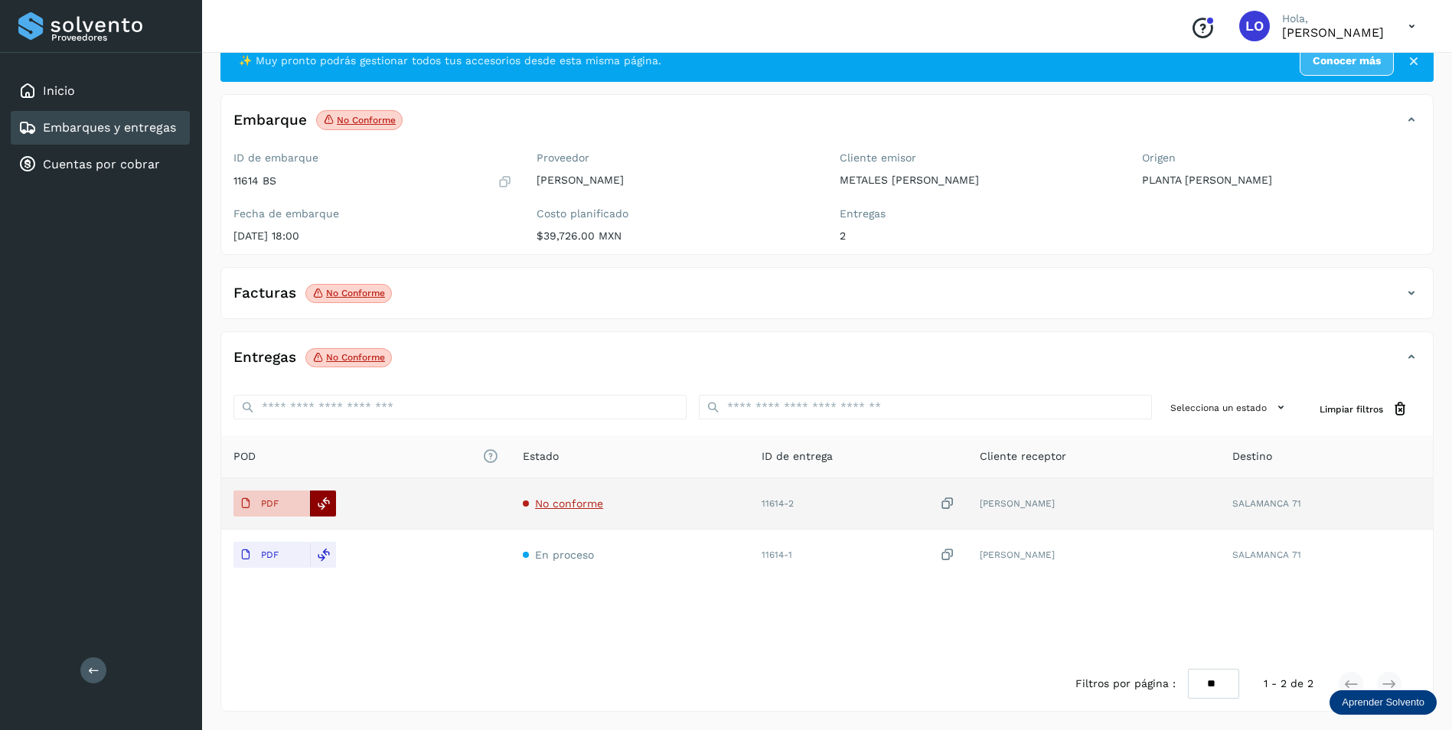
click at [328, 503] on icon at bounding box center [324, 504] width 14 height 14
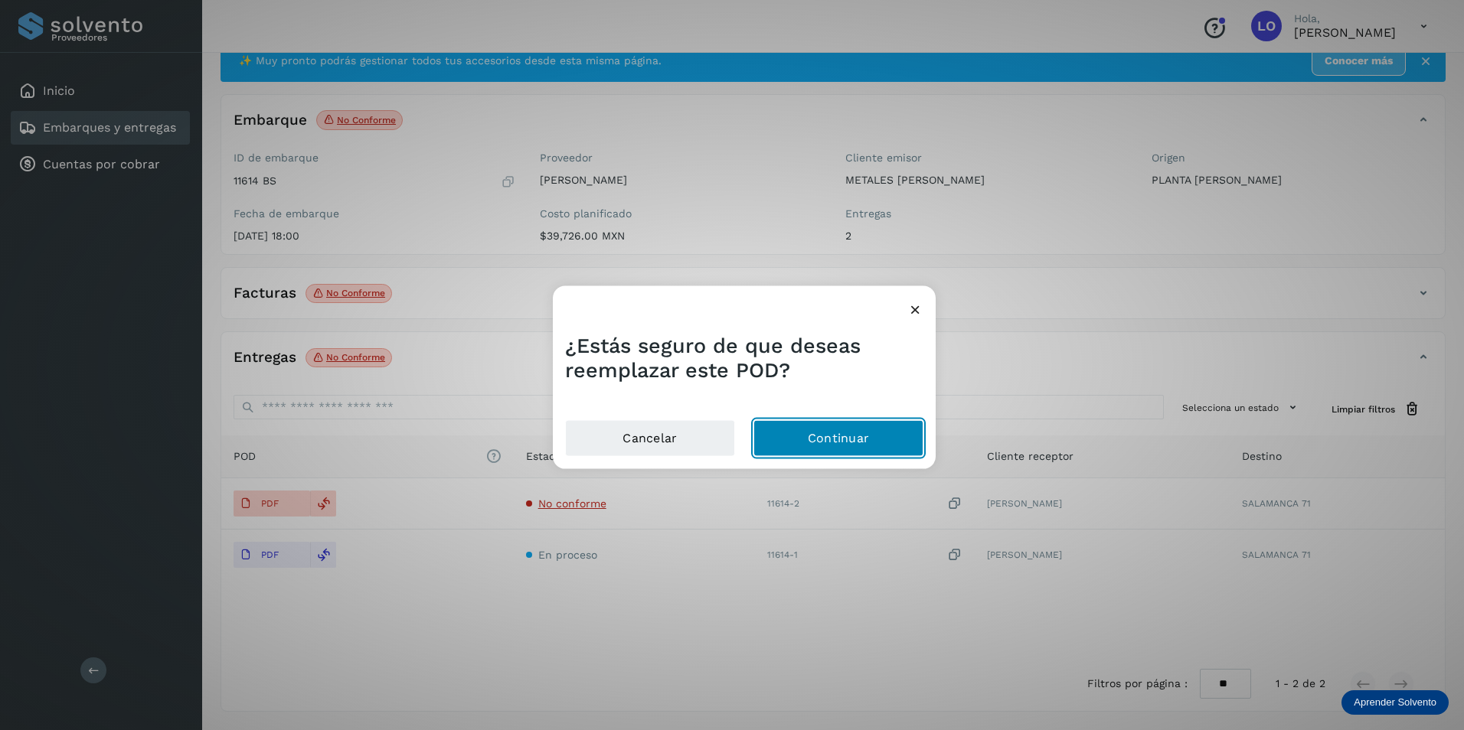
click at [813, 440] on button "Continuar" at bounding box center [838, 438] width 170 height 37
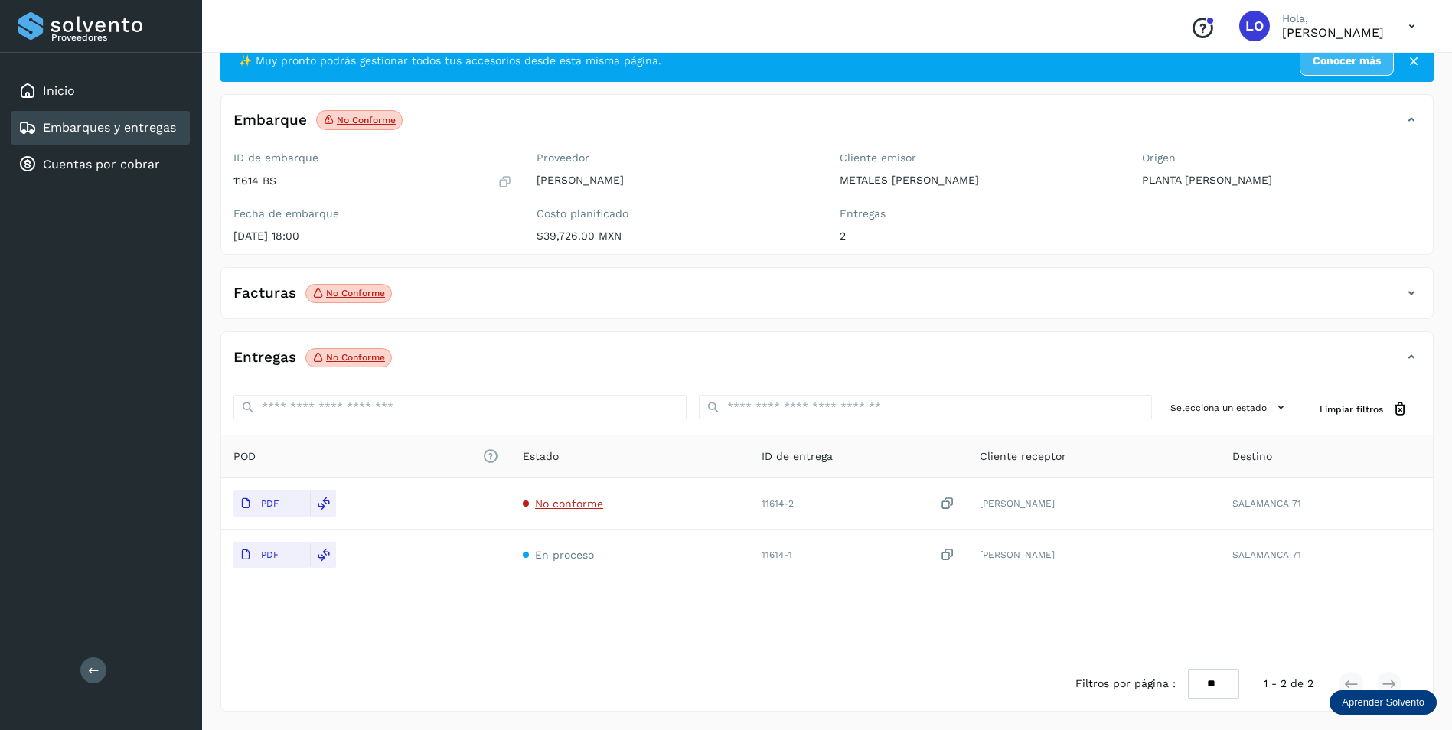
click at [652, 671] on div "Filtros por página : ** ** ** 1 - 2 de 2" at bounding box center [827, 684] width 1212 height 54
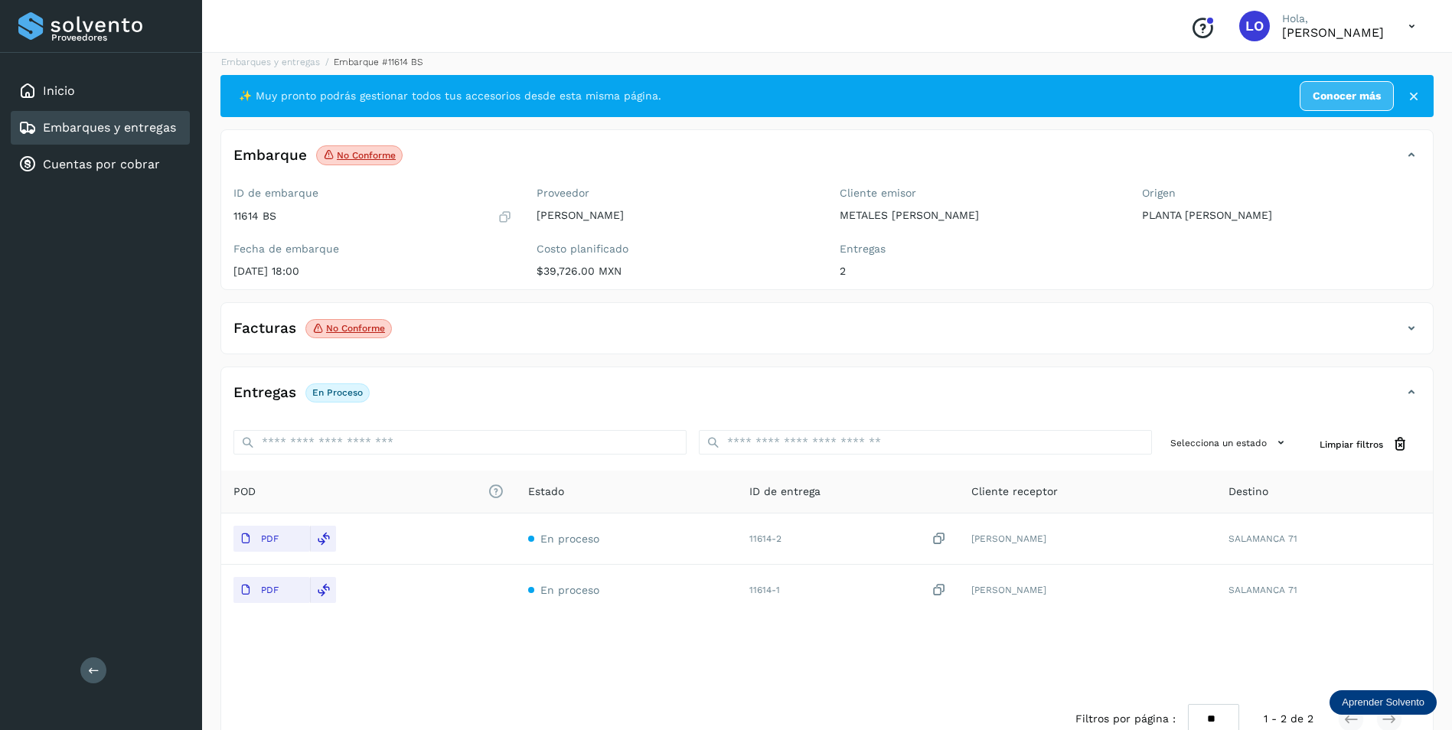
scroll to position [0, 0]
